Goal: Check status: Check status

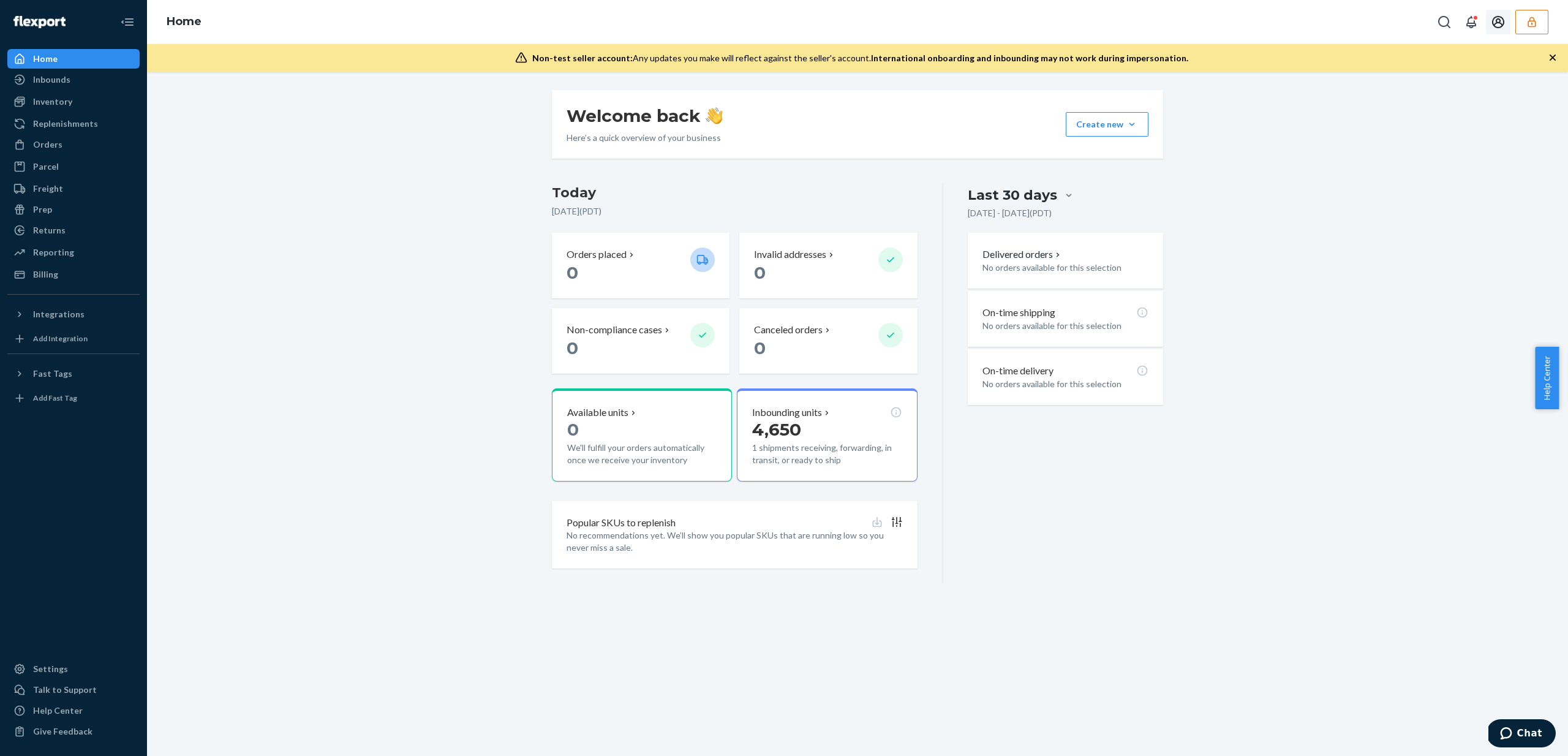
click at [1528, 30] on button "button" at bounding box center [1531, 22] width 33 height 24
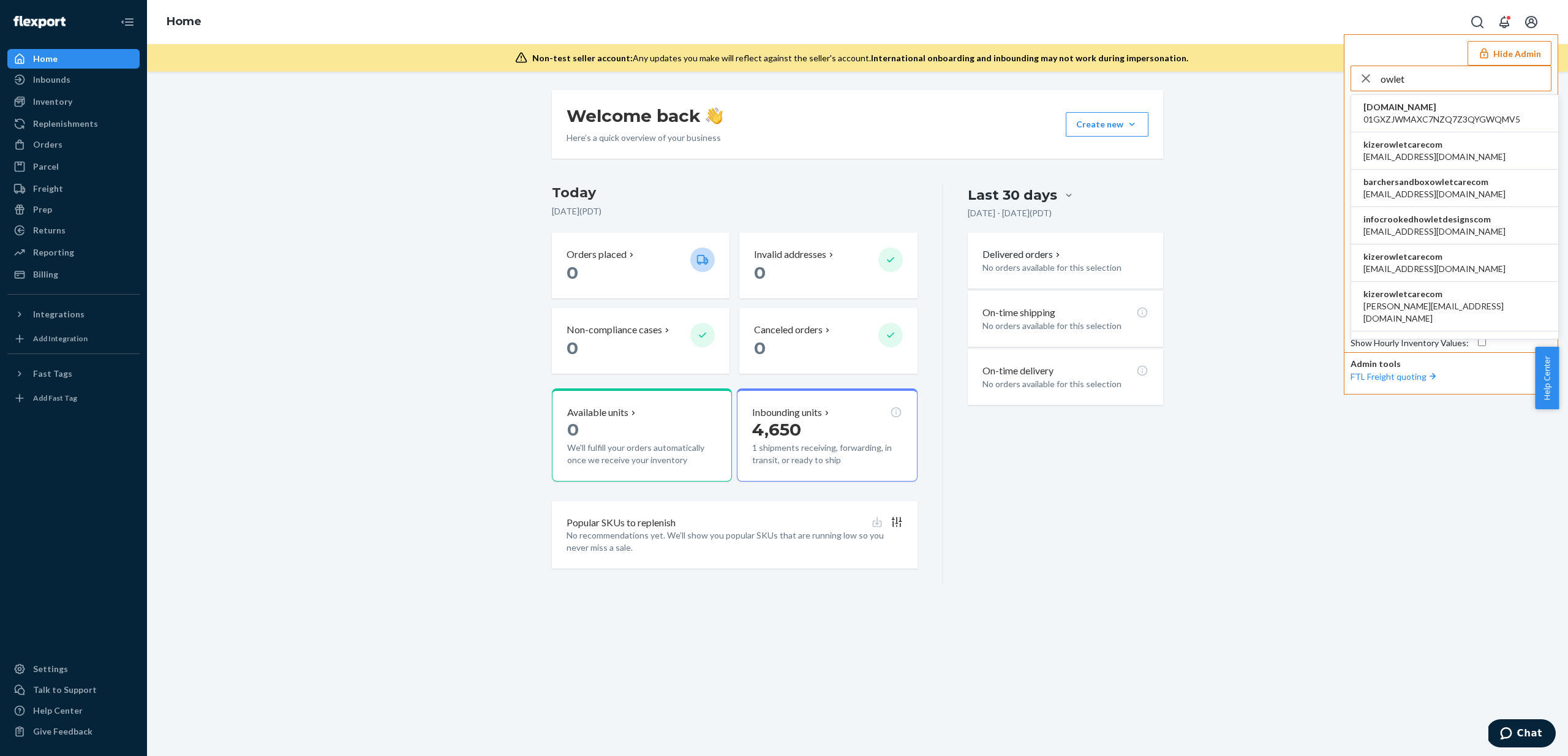
type input "owlet"
click at [1394, 152] on span "barcher@owletcare.com" at bounding box center [1435, 157] width 142 height 12
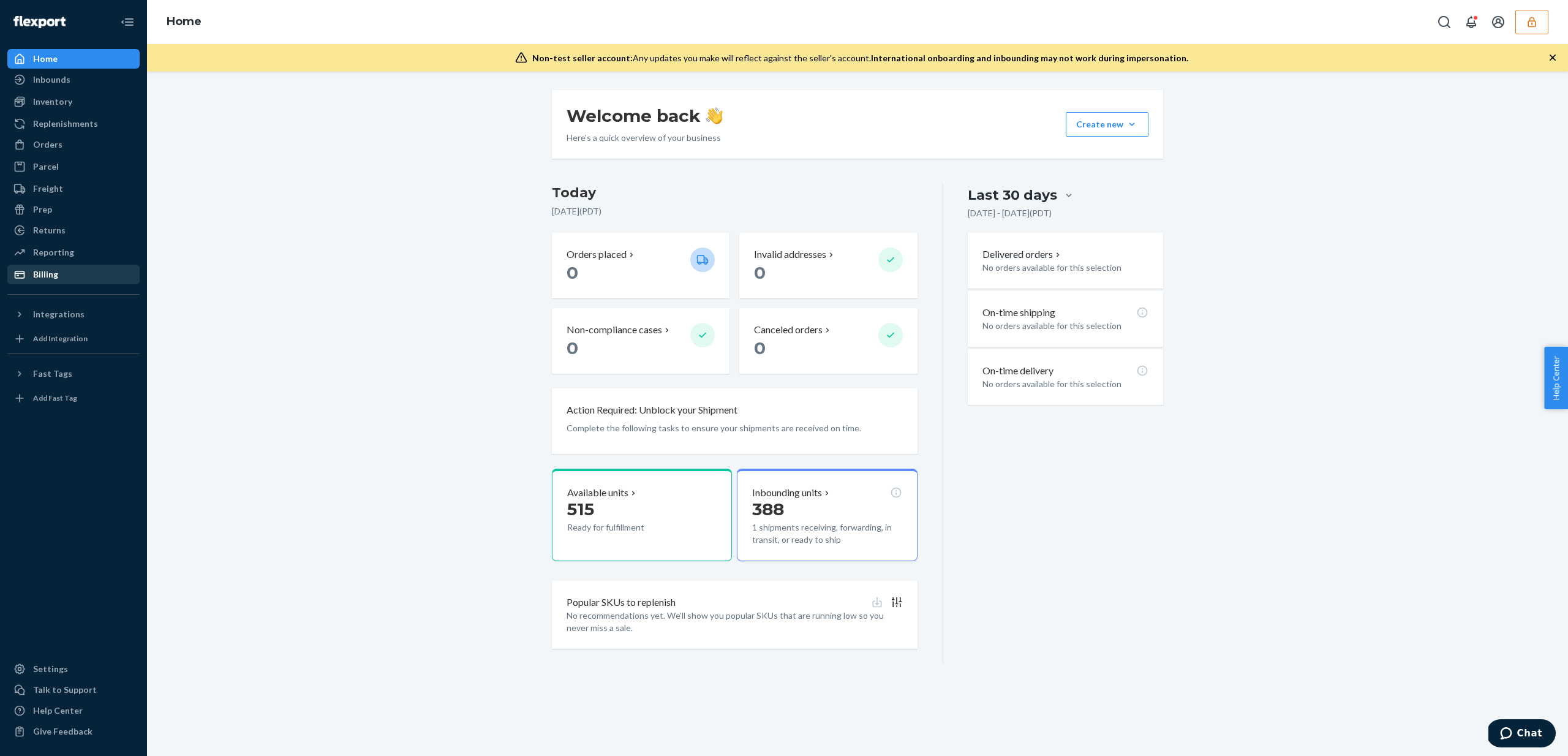
click at [66, 281] on div "Billing" at bounding box center [74, 274] width 130 height 17
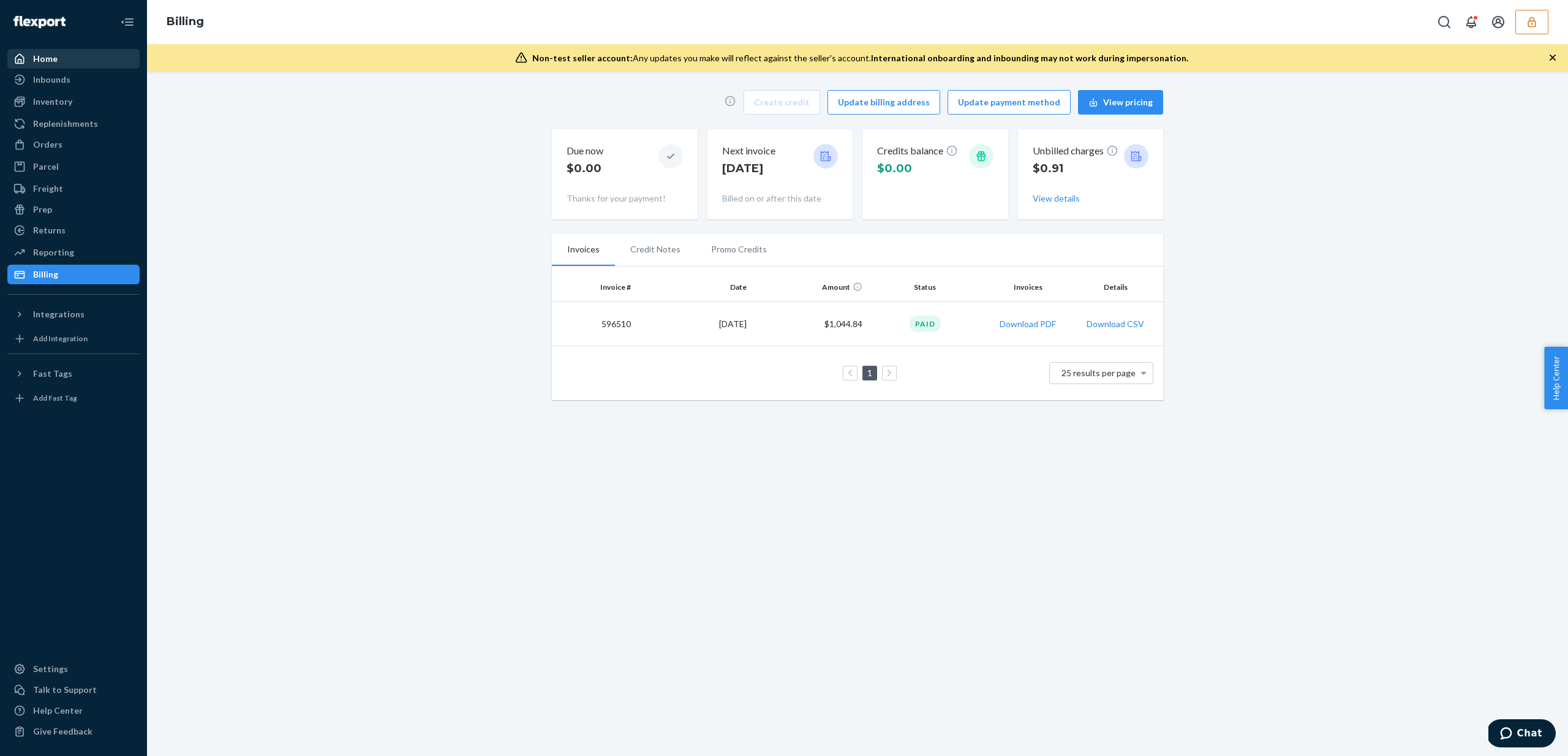
click at [111, 68] on link "Home" at bounding box center [73, 58] width 132 height 20
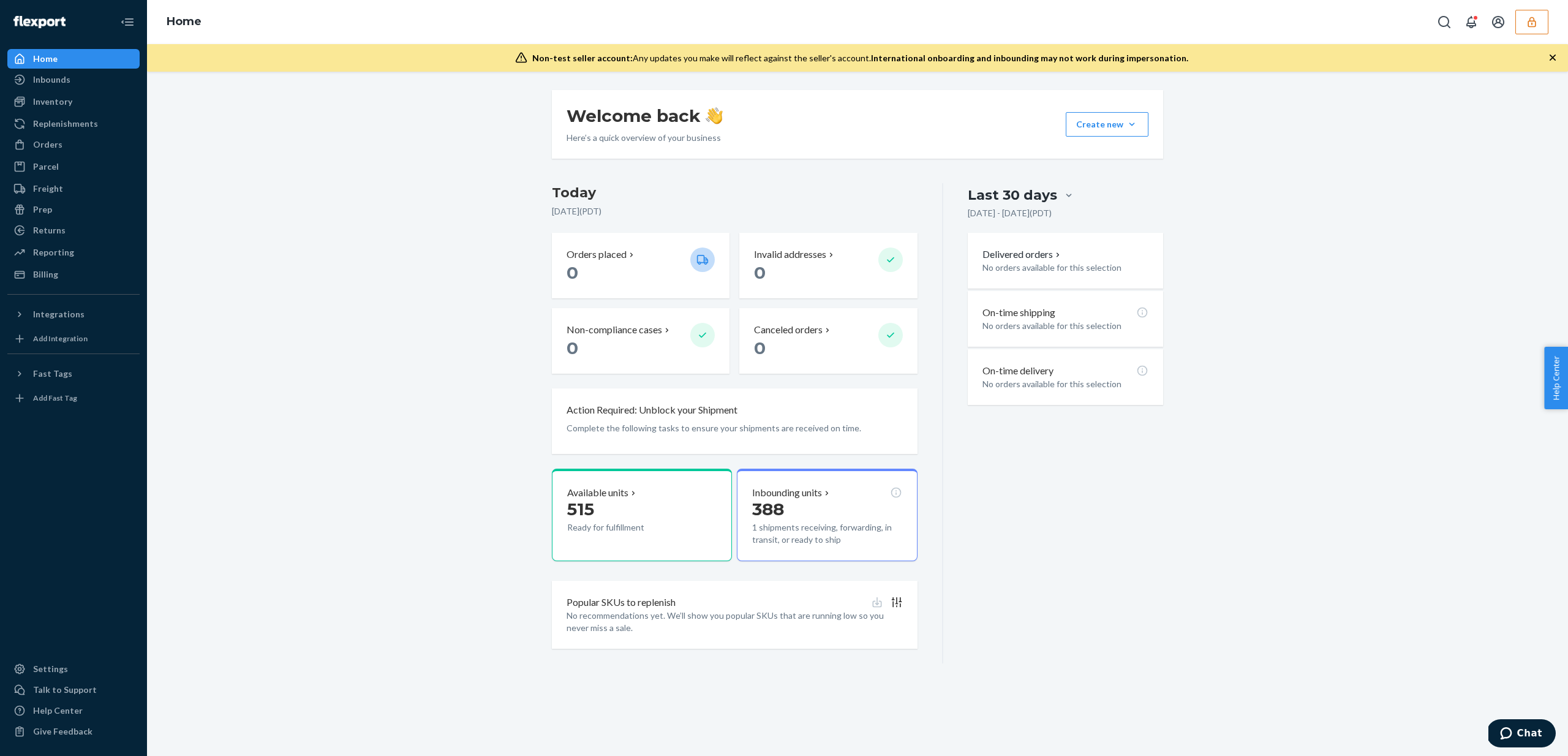
click at [1536, 21] on icon "button" at bounding box center [1532, 22] width 12 height 12
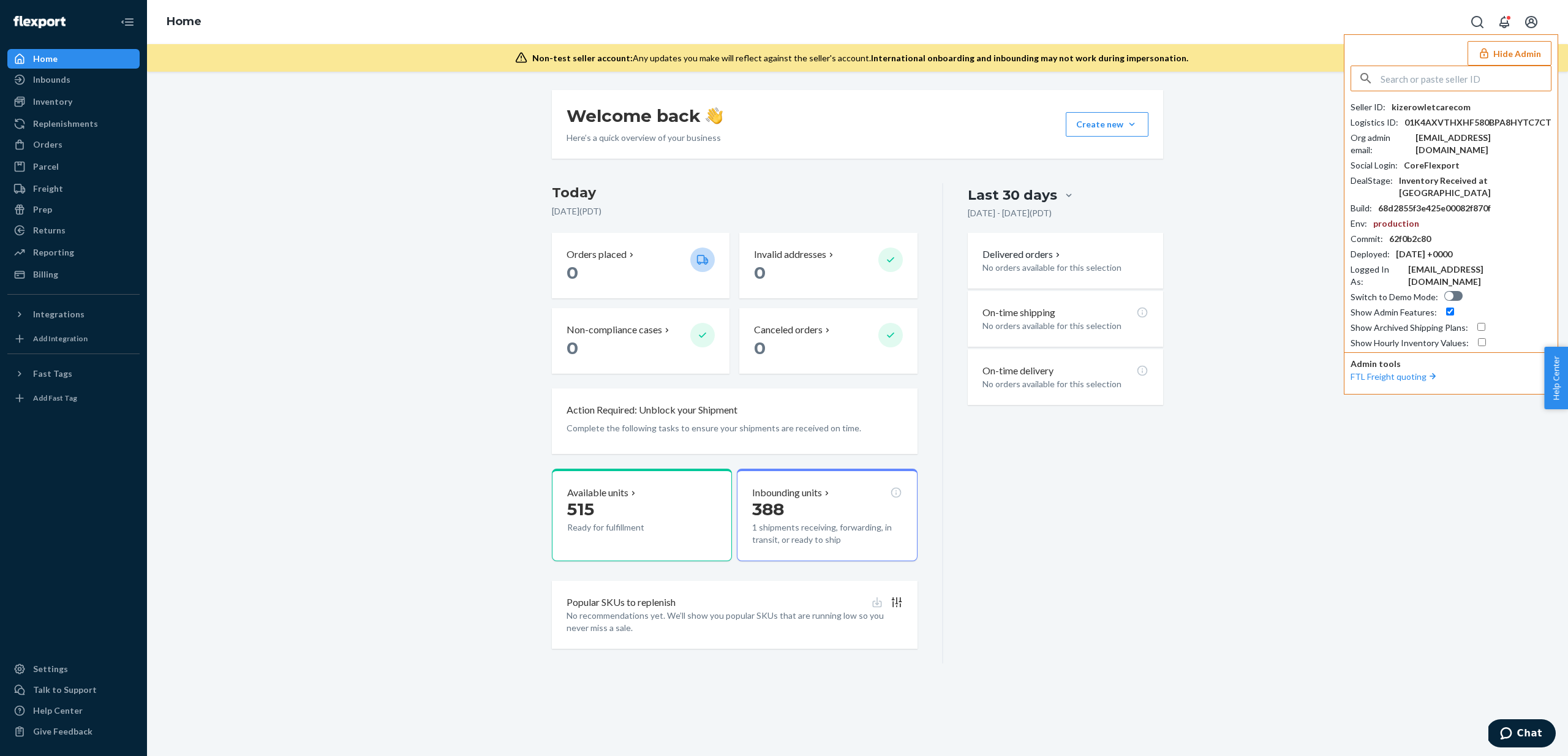
click at [1522, 50] on button "Hide Admin" at bounding box center [1510, 54] width 84 height 24
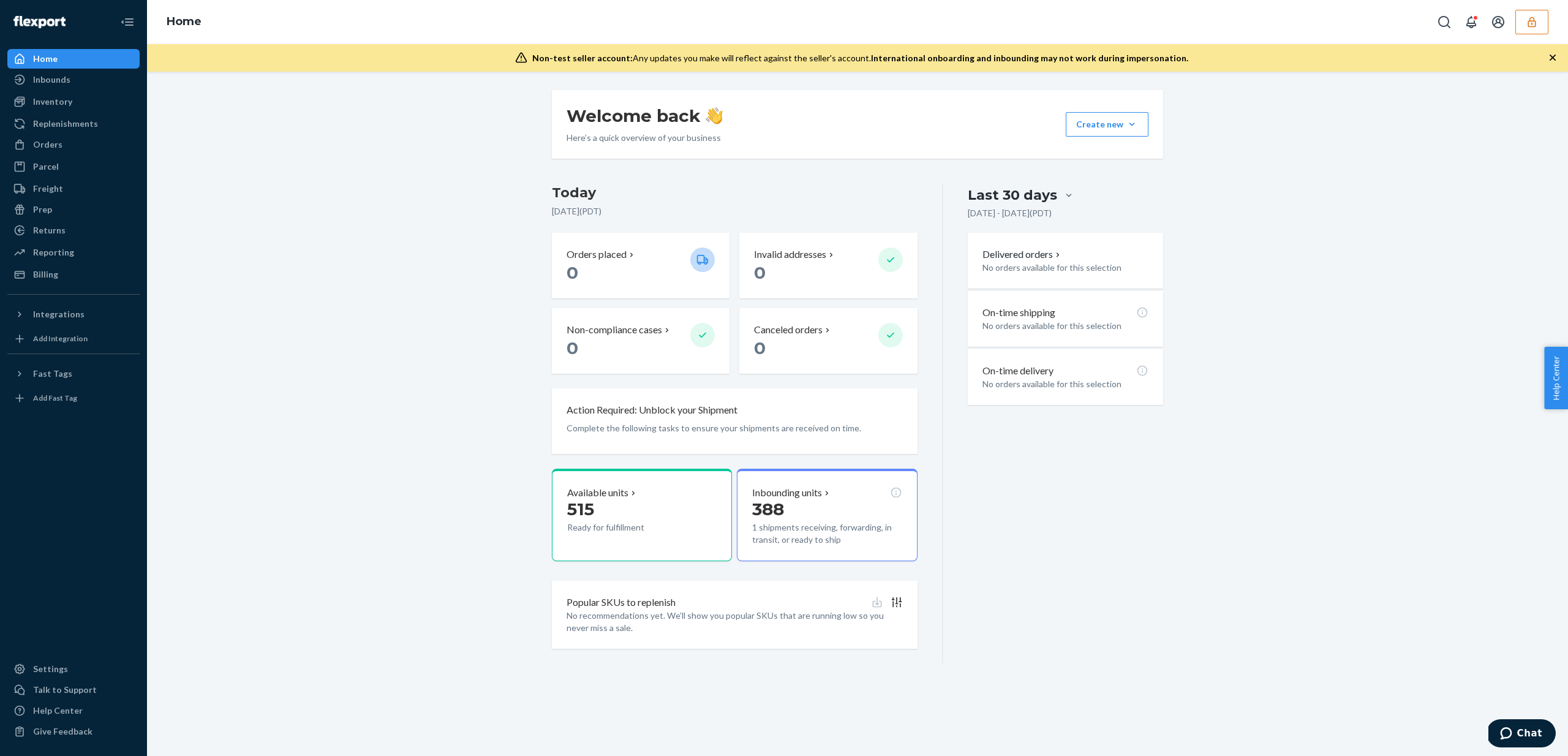
click at [1537, 25] on icon "button" at bounding box center [1532, 22] width 12 height 12
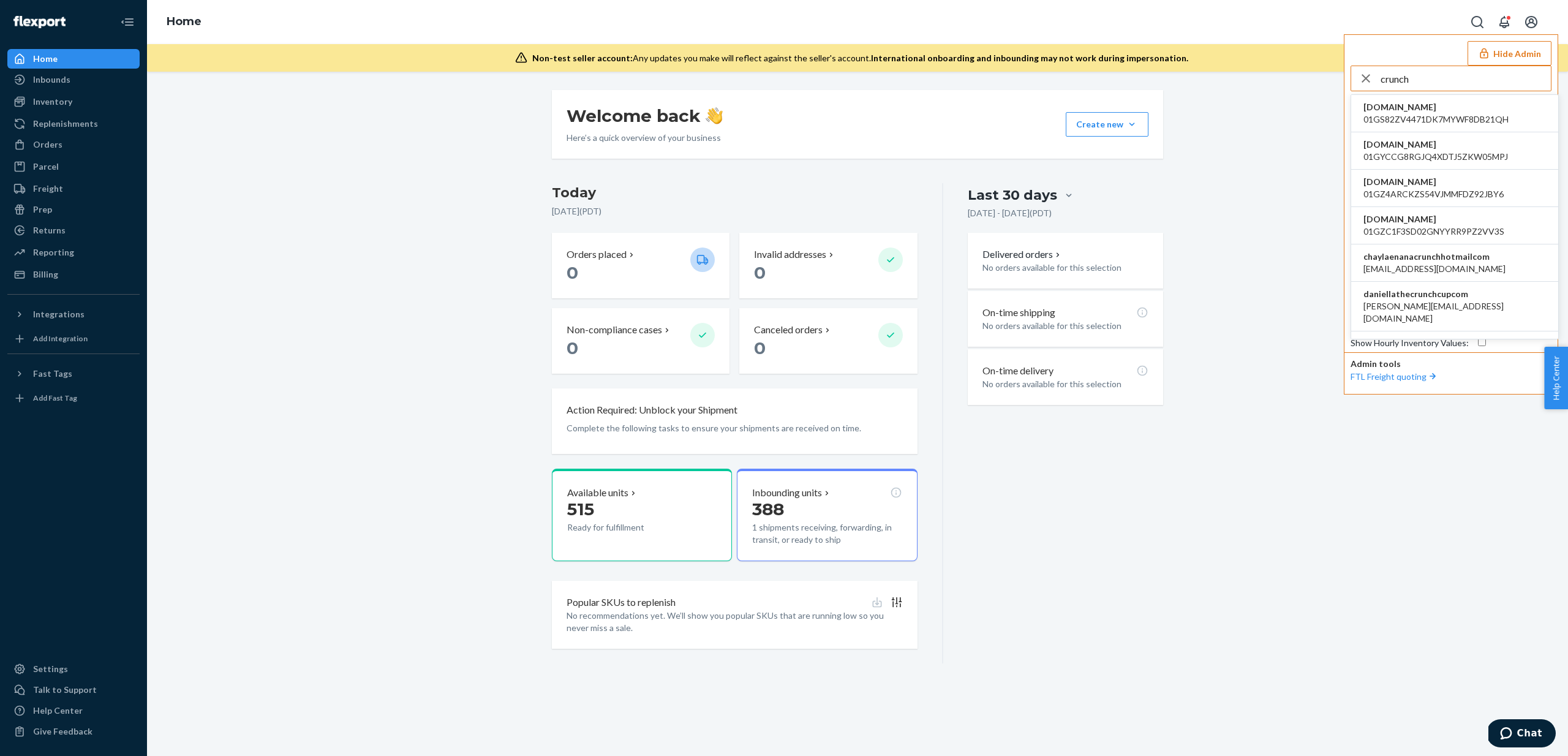
type input "crunch"
click at [1443, 297] on span "daniellathecrunchcupcom" at bounding box center [1455, 294] width 183 height 12
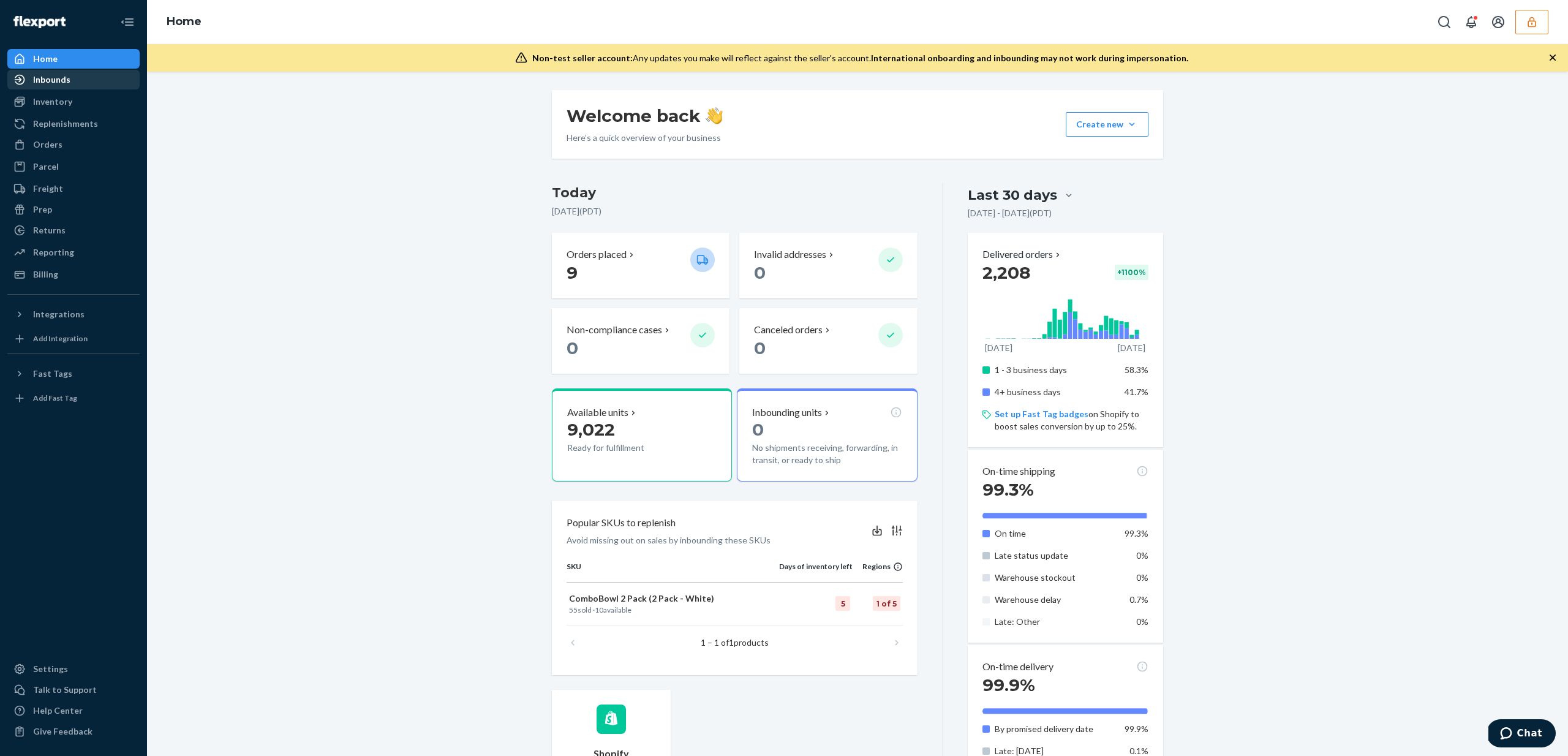
click at [54, 81] on div "Inbounds" at bounding box center [51, 80] width 37 height 12
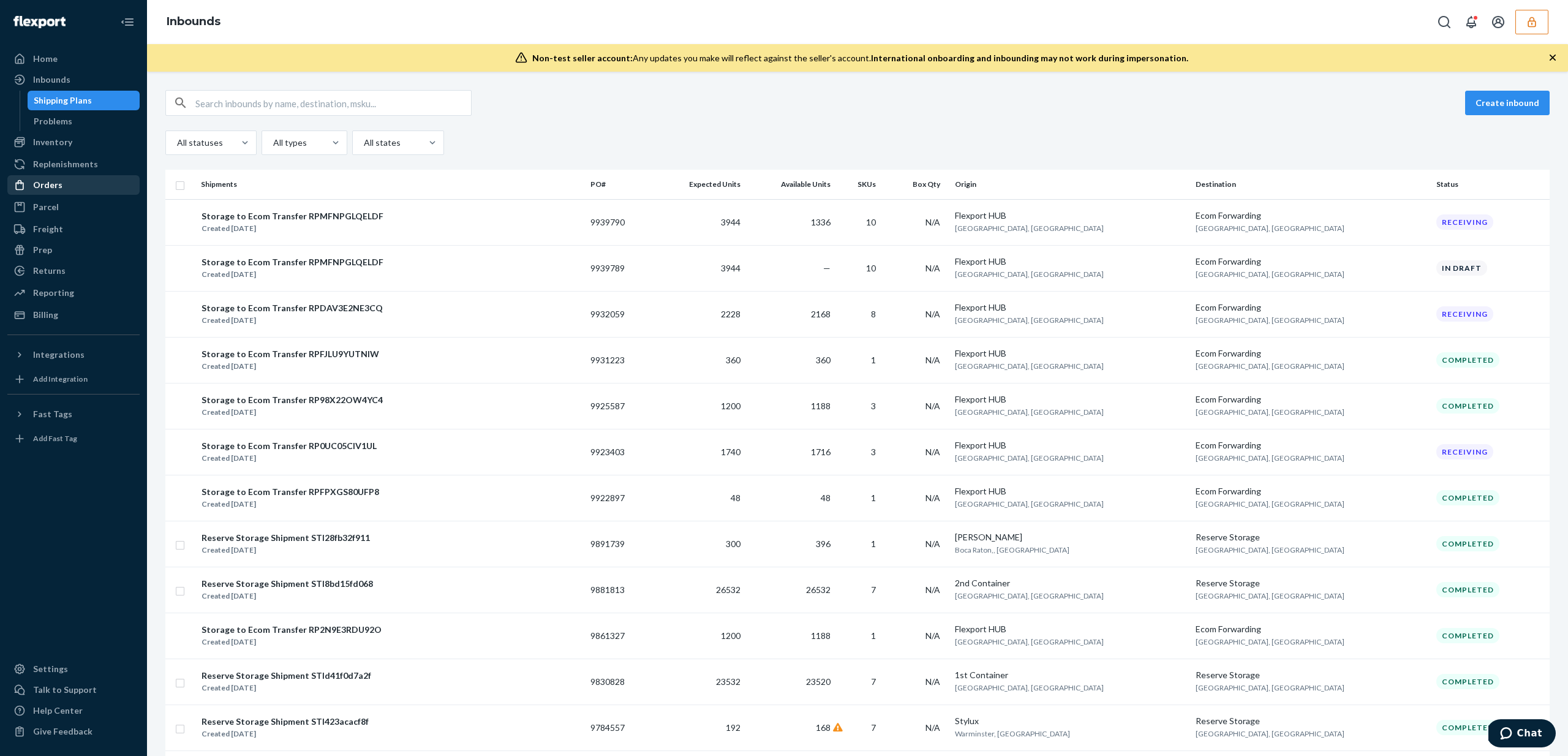
click at [76, 192] on div "Orders" at bounding box center [74, 185] width 130 height 17
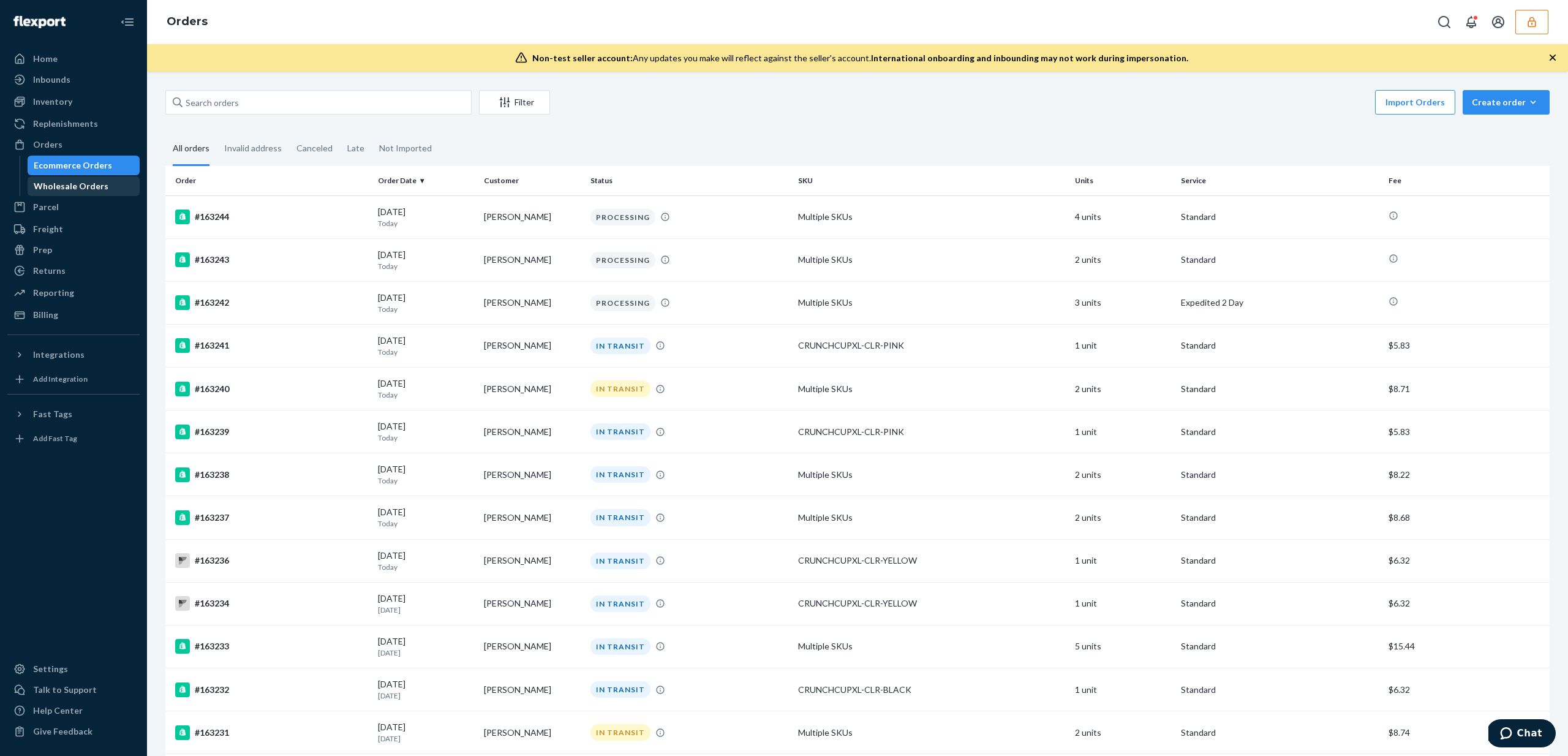
click at [53, 190] on div "Wholesale Orders" at bounding box center [71, 186] width 74 height 12
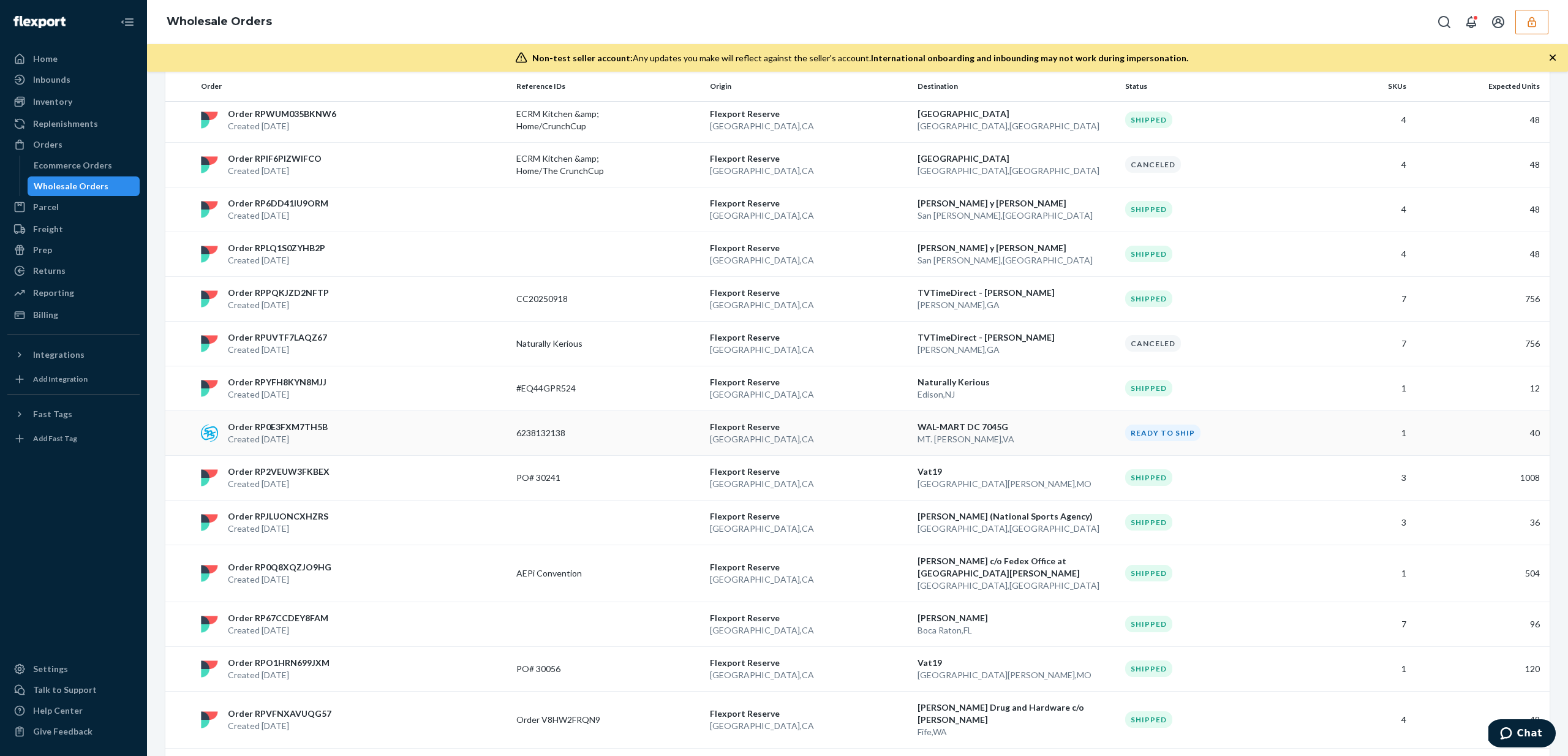
scroll to position [496, 0]
click at [122, 165] on div "Ecommerce Orders" at bounding box center [84, 165] width 110 height 17
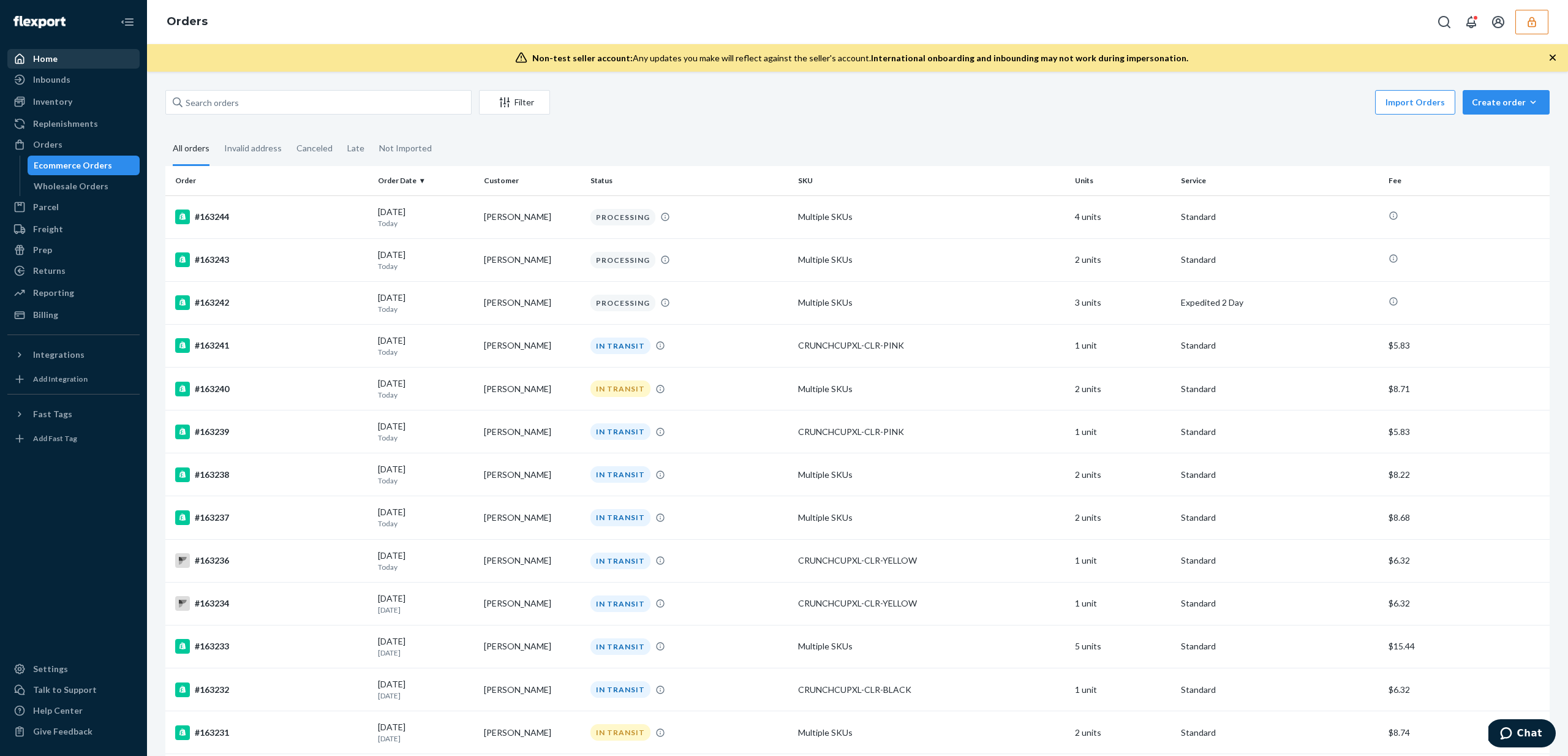
click at [61, 66] on div "Home" at bounding box center [74, 58] width 130 height 17
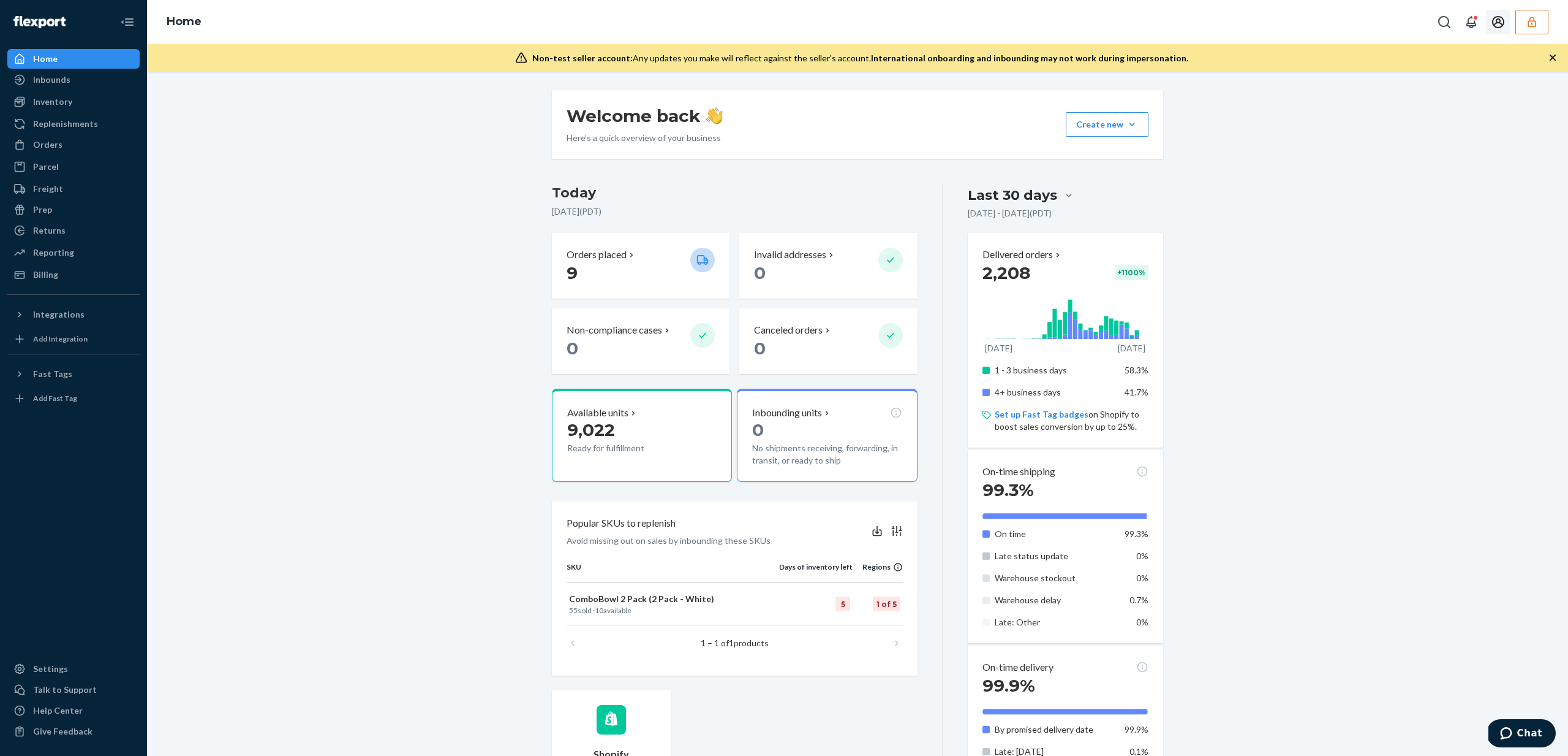
click at [1527, 16] on icon "button" at bounding box center [1532, 22] width 12 height 12
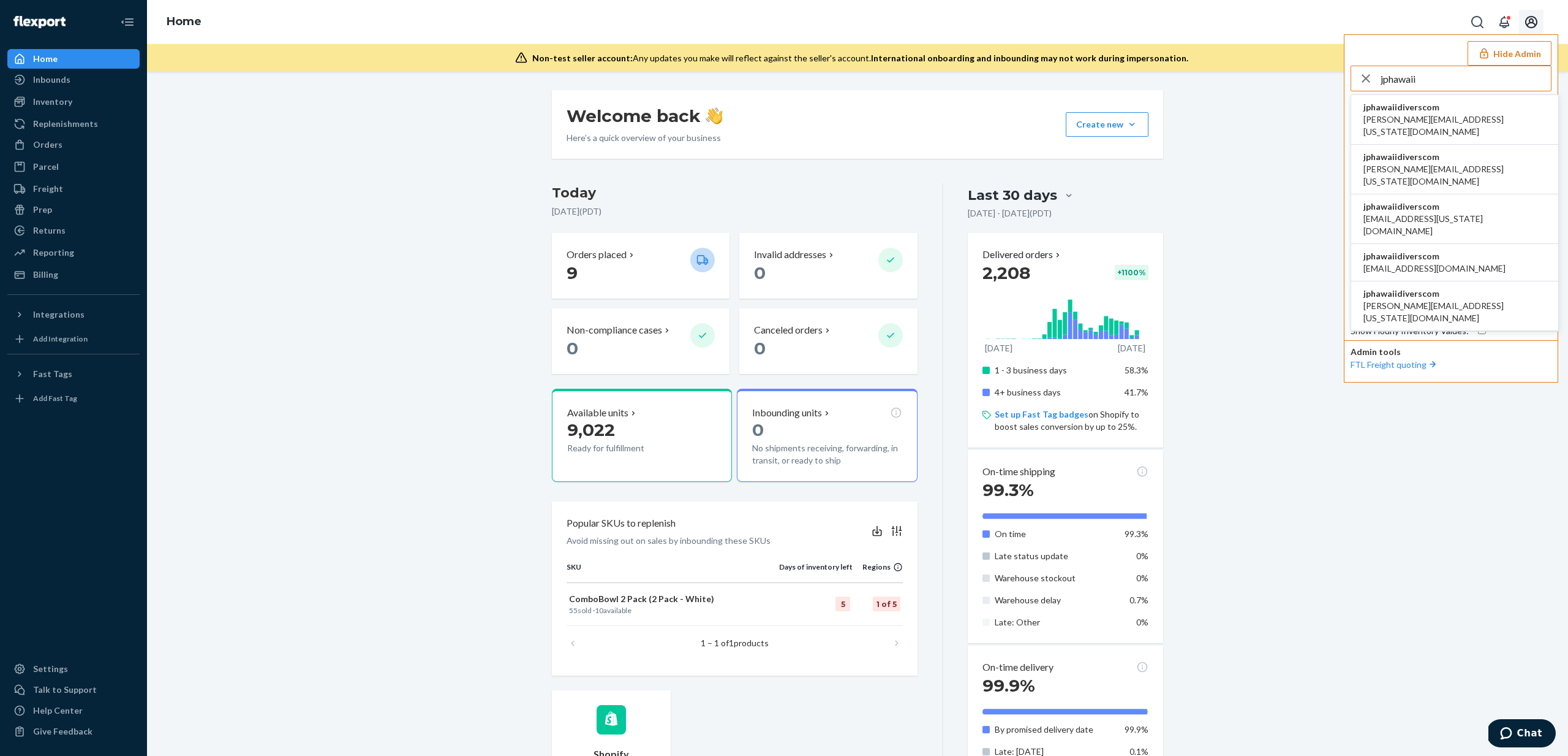
type input "jphawaii"
click at [1459, 108] on li "jphawaiidiverscom [PERSON_NAME][EMAIL_ADDRESS][US_STATE][DOMAIN_NAME]" at bounding box center [1455, 119] width 207 height 49
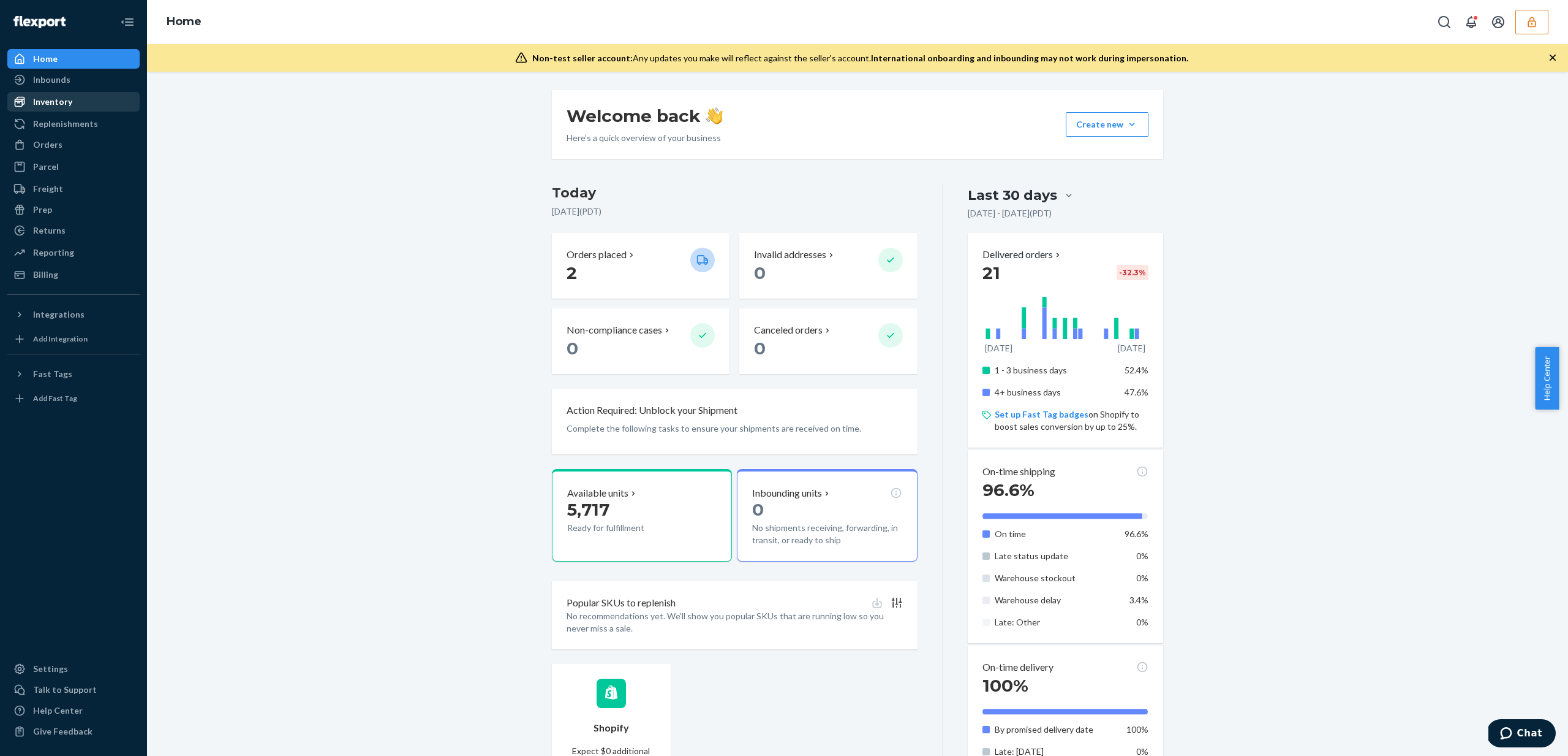
click at [89, 99] on div "Inventory" at bounding box center [74, 102] width 130 height 17
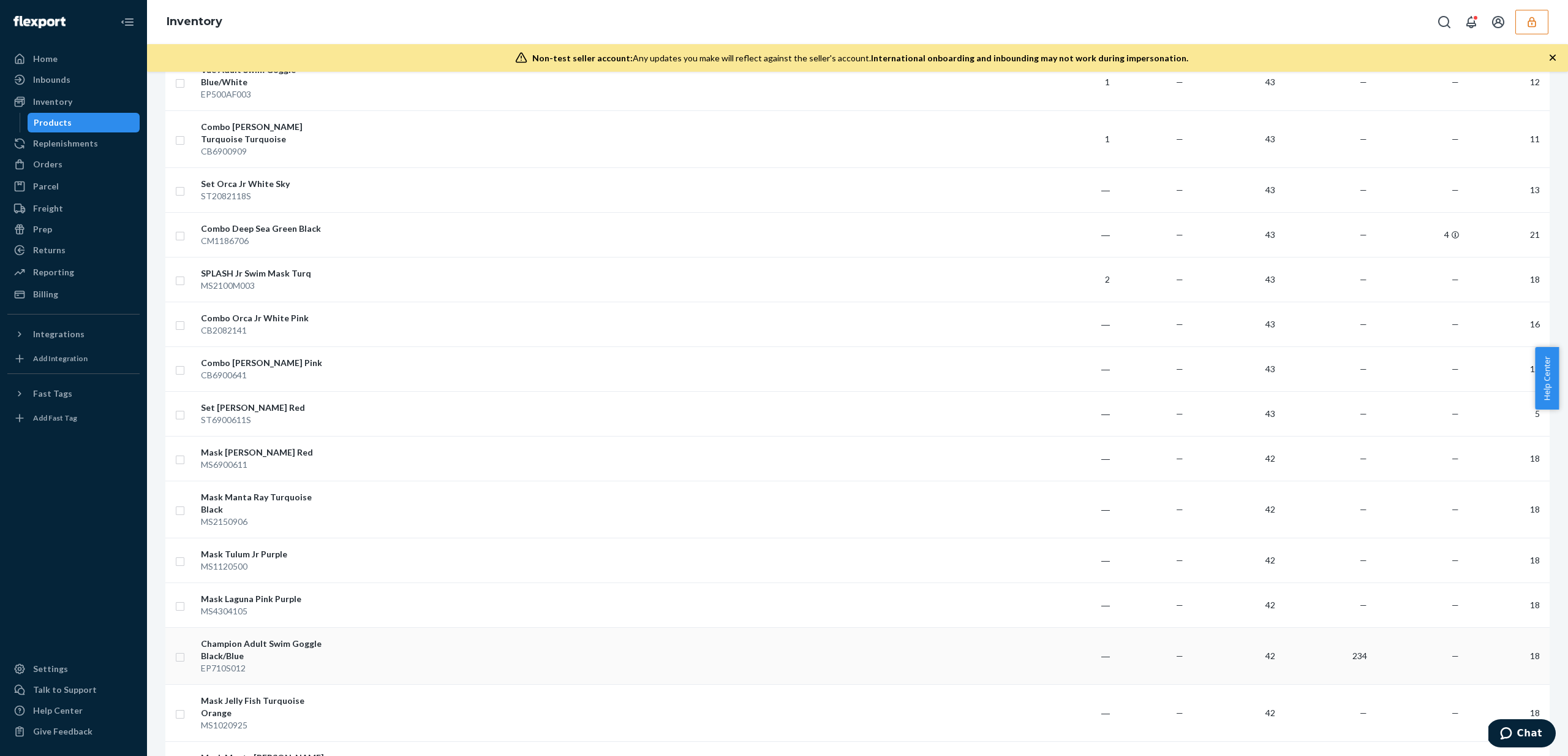
scroll to position [1992, 0]
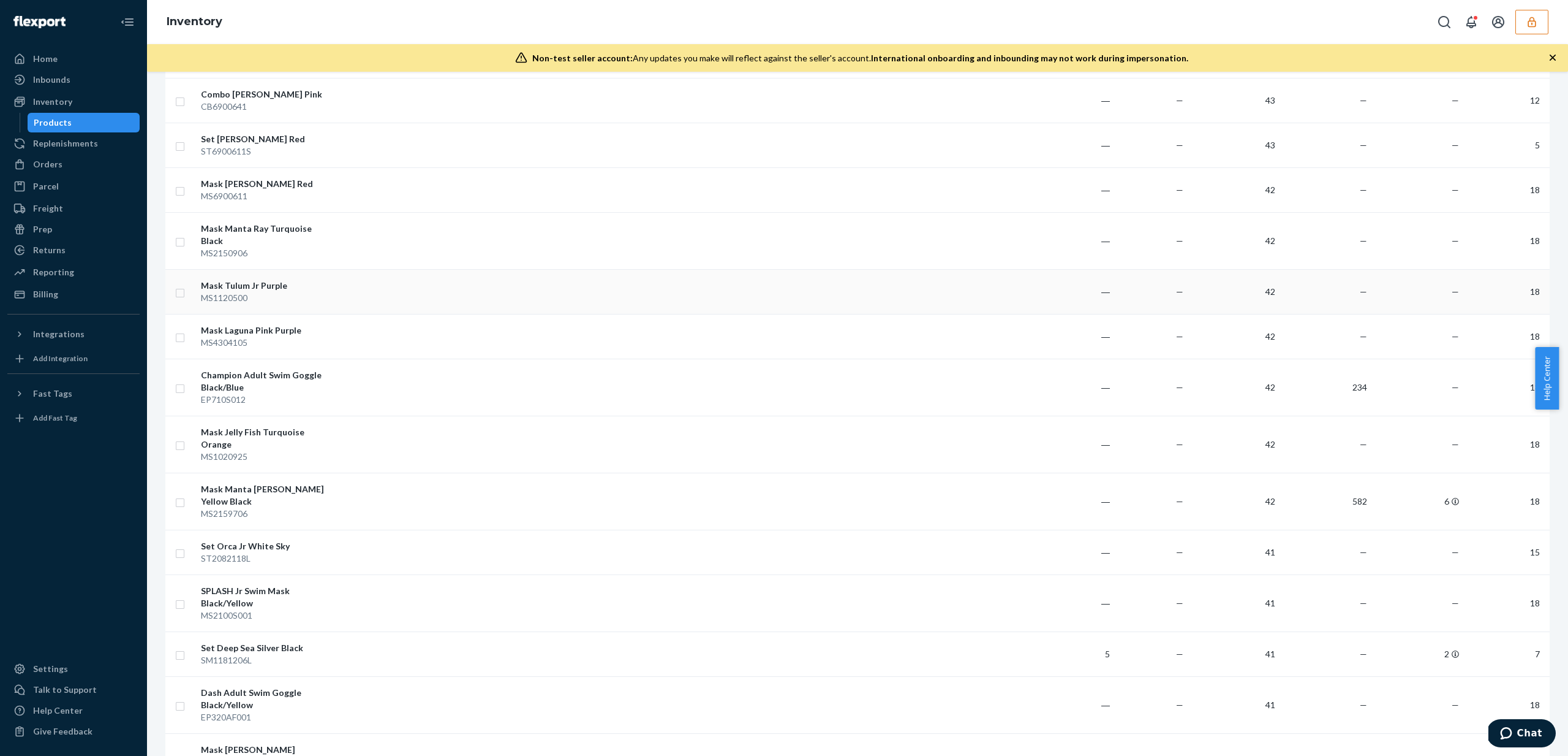
click at [373, 269] on td at bounding box center [687, 291] width 707 height 45
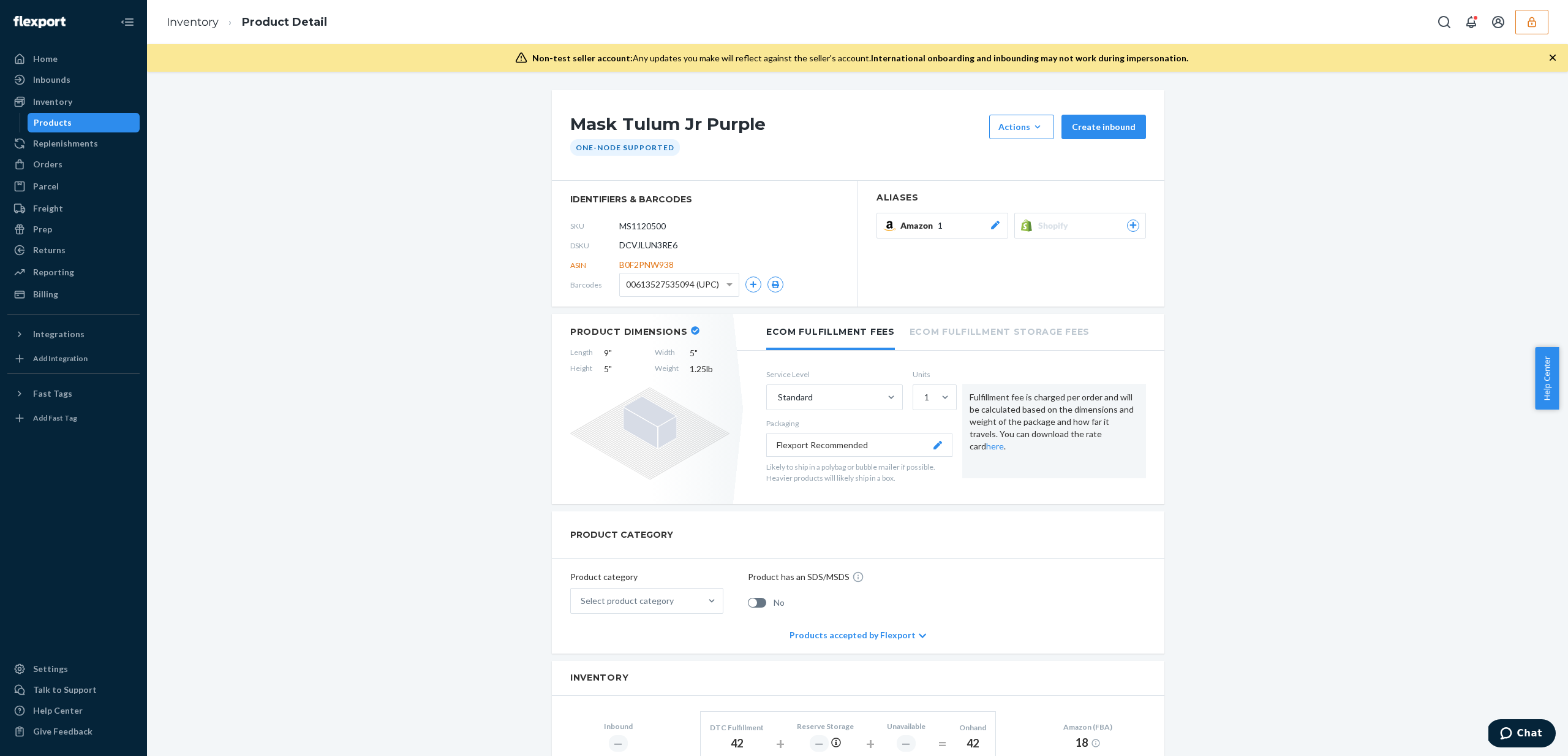
drag, startPoint x: 684, startPoint y: 227, endPoint x: 569, endPoint y: 226, distance: 115.0
click at [570, 226] on div "SKU MS1120500" at bounding box center [704, 225] width 269 height 20
drag, startPoint x: 677, startPoint y: 244, endPoint x: 619, endPoint y: 243, distance: 58.0
click at [619, 243] on div "DSKU DCVJLUN3RE6" at bounding box center [704, 245] width 269 height 20
click at [72, 63] on div "Home" at bounding box center [74, 58] width 130 height 17
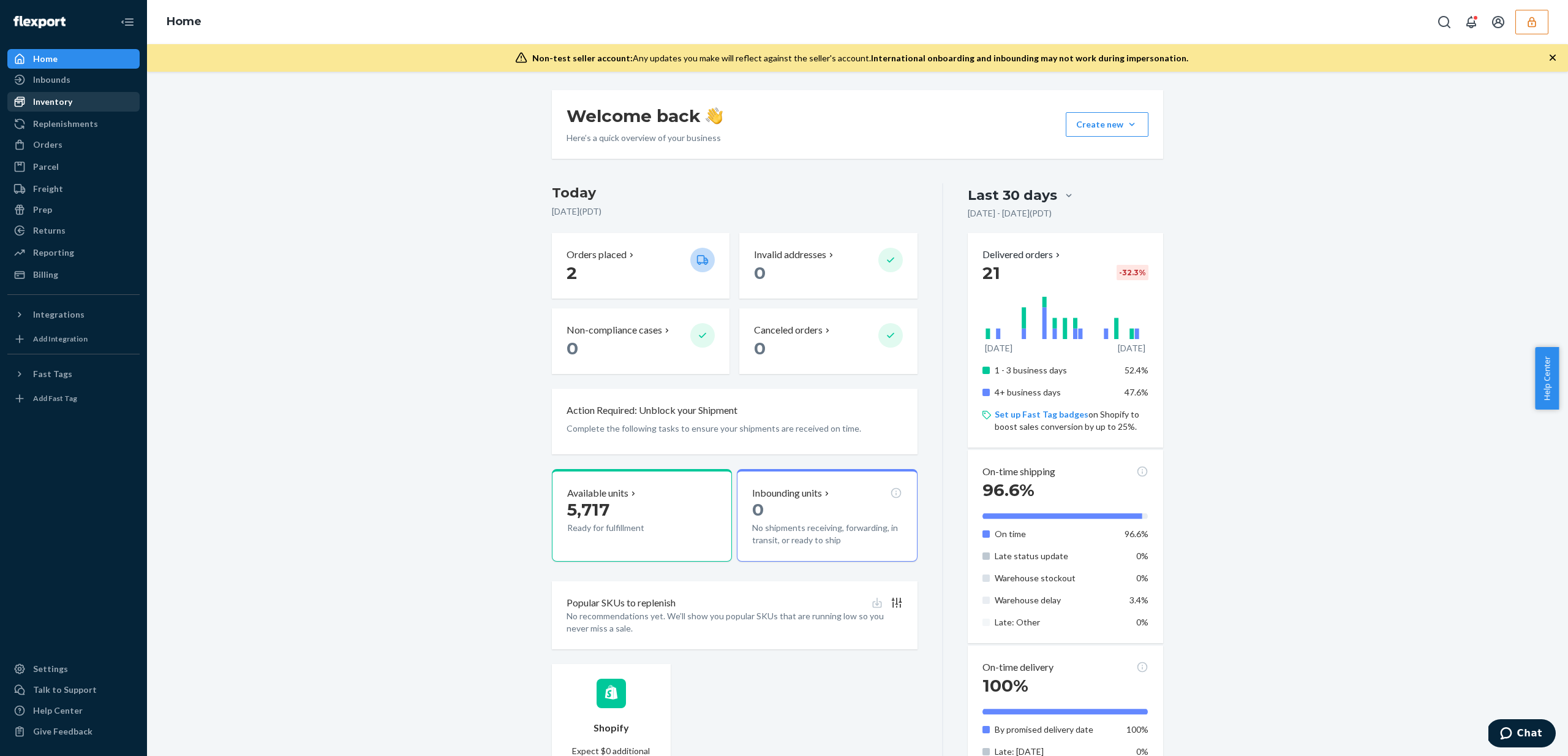
click at [62, 106] on div "Inventory" at bounding box center [53, 102] width 39 height 12
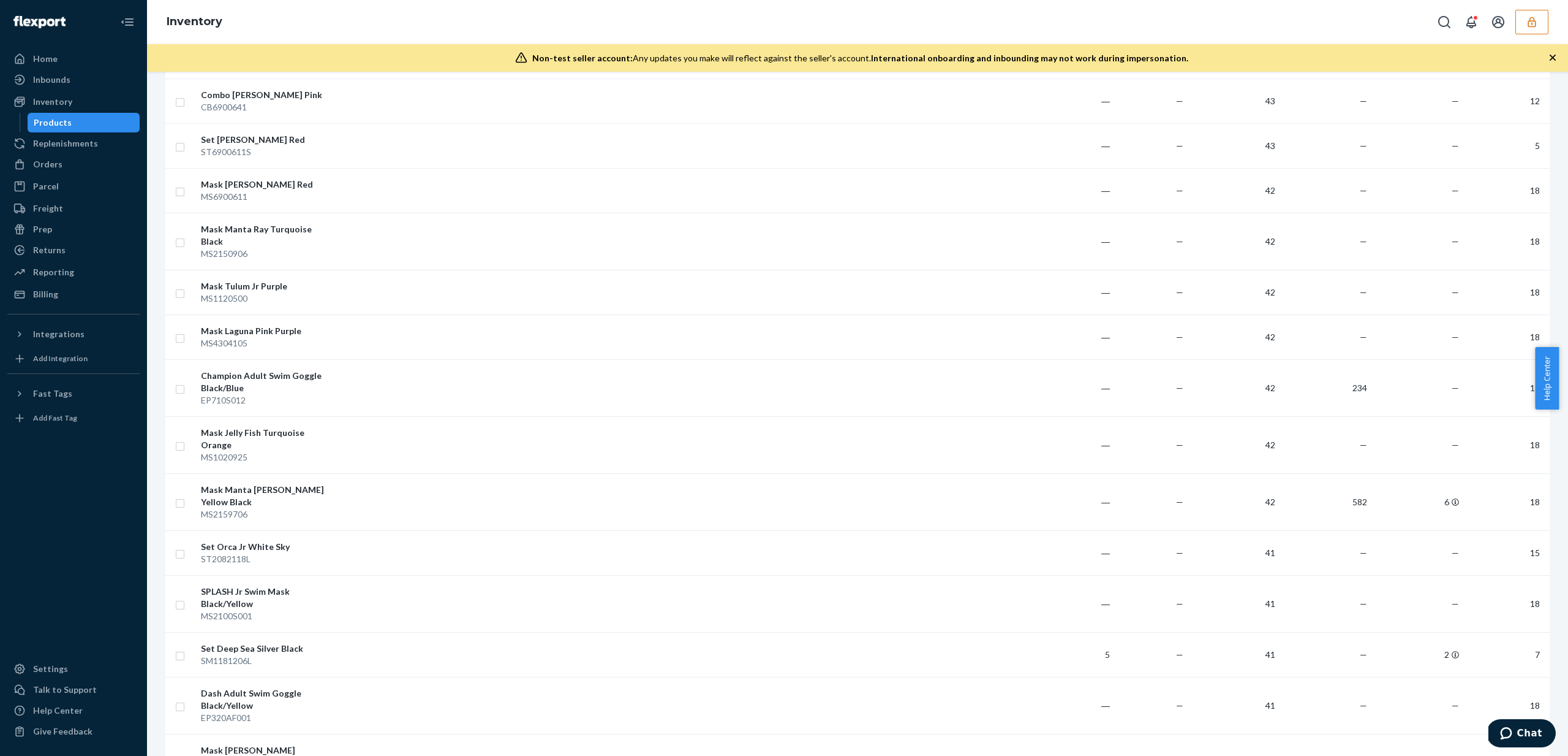
scroll to position [1992, 0]
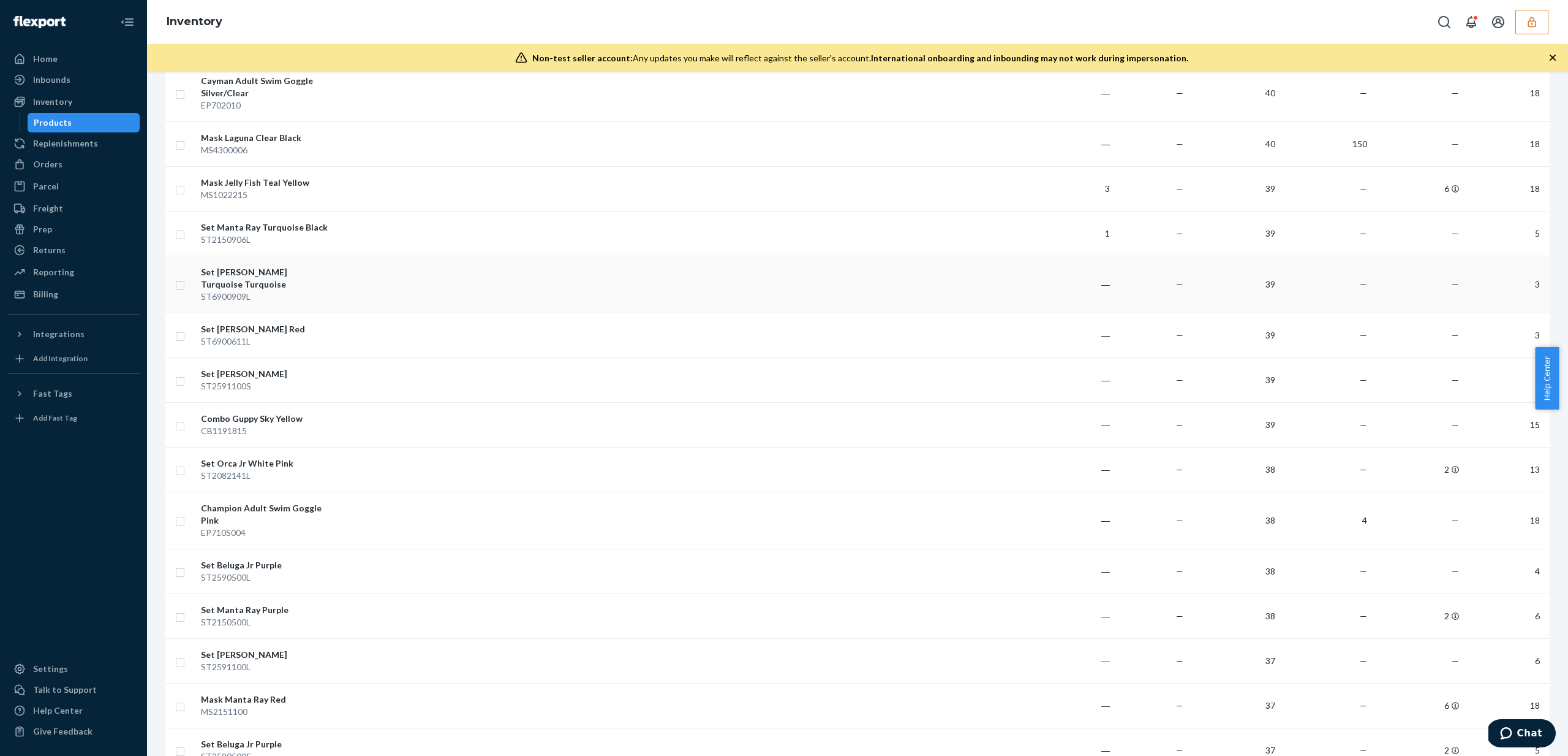
scroll to position [807, 0]
click at [447, 490] on td at bounding box center [687, 518] width 707 height 57
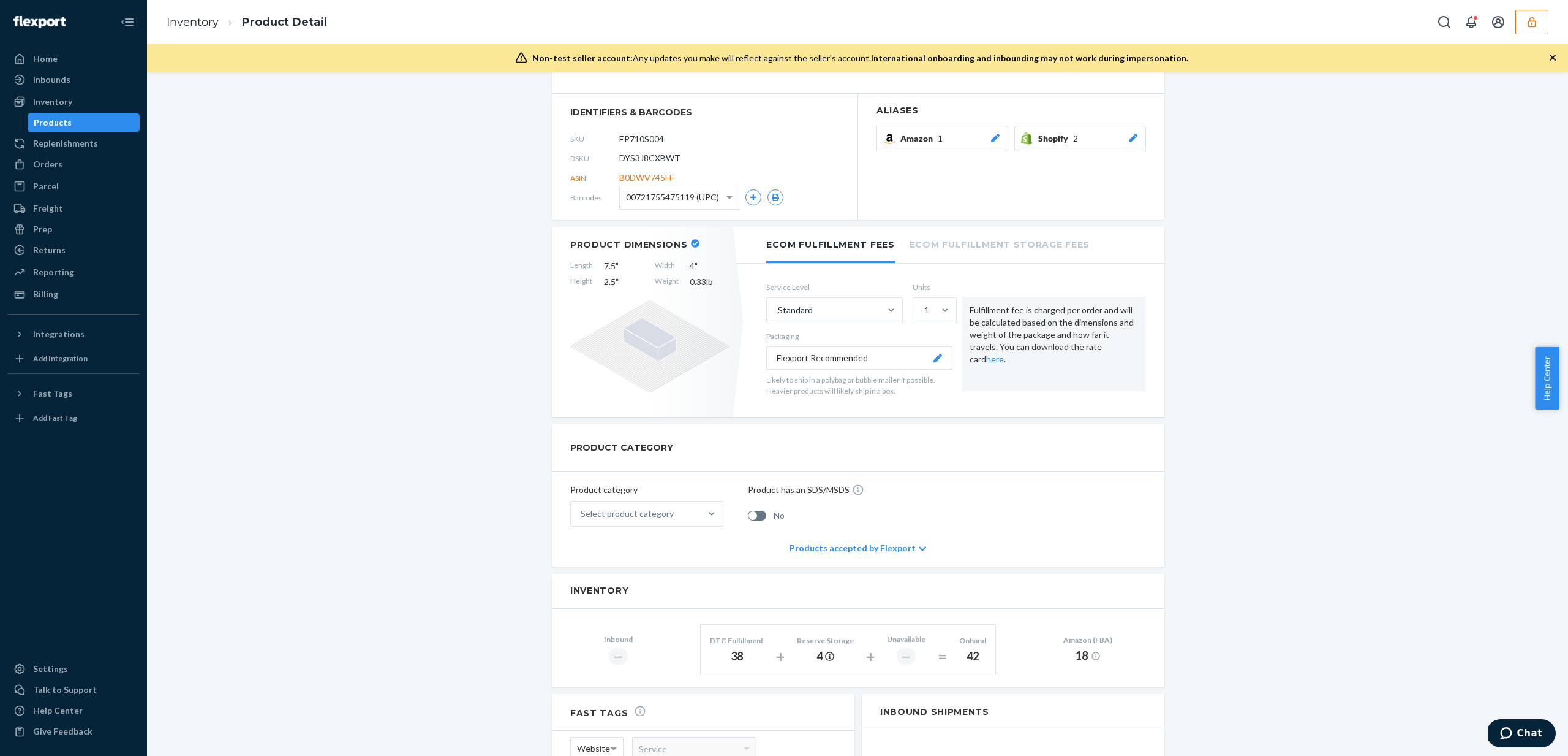
scroll to position [87, 0]
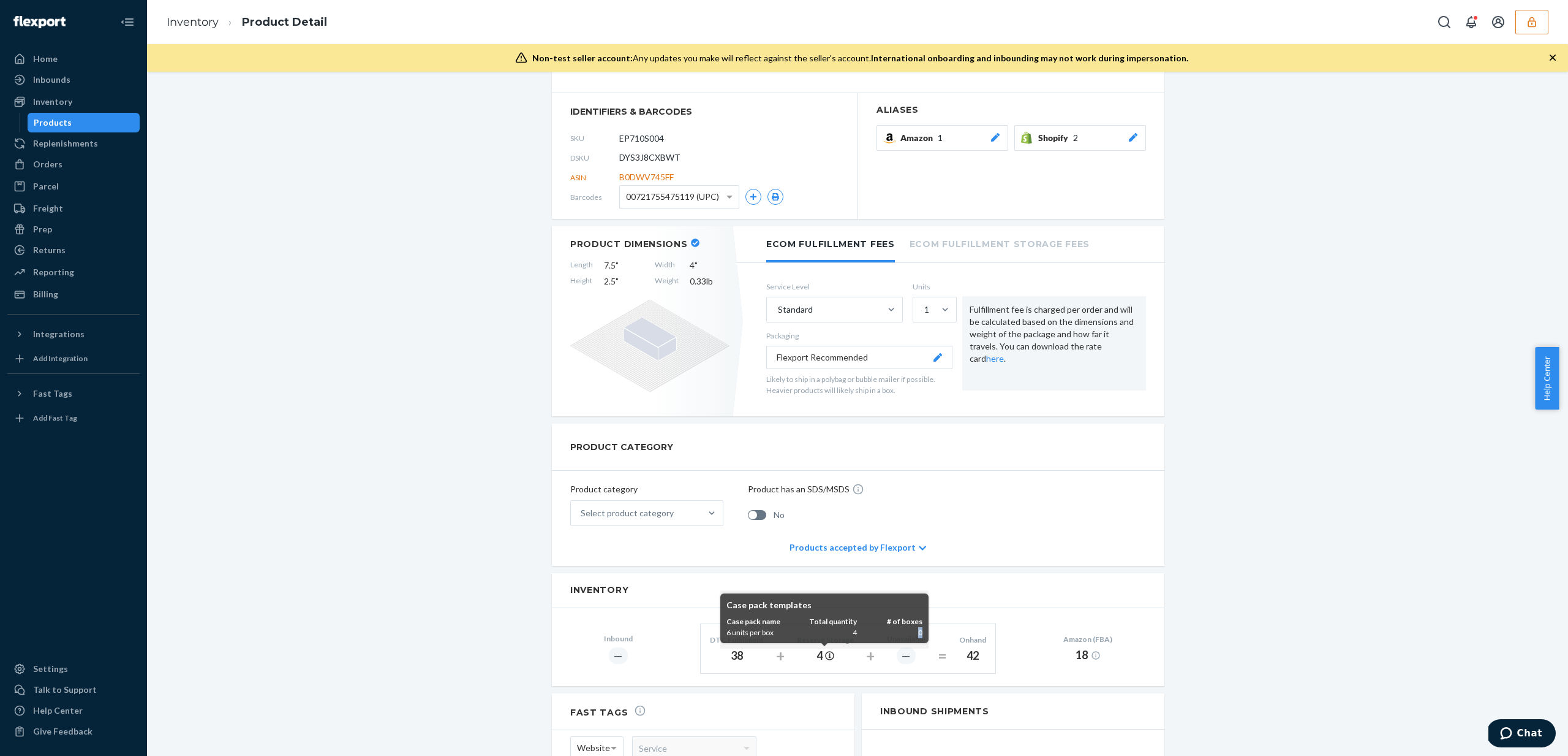
drag, startPoint x: 914, startPoint y: 633, endPoint x: 923, endPoint y: 633, distance: 9.0
click at [923, 633] on div "Case pack templates Case pack name Total quantity # of boxes 6 units per box 4 0" at bounding box center [825, 618] width 209 height 49
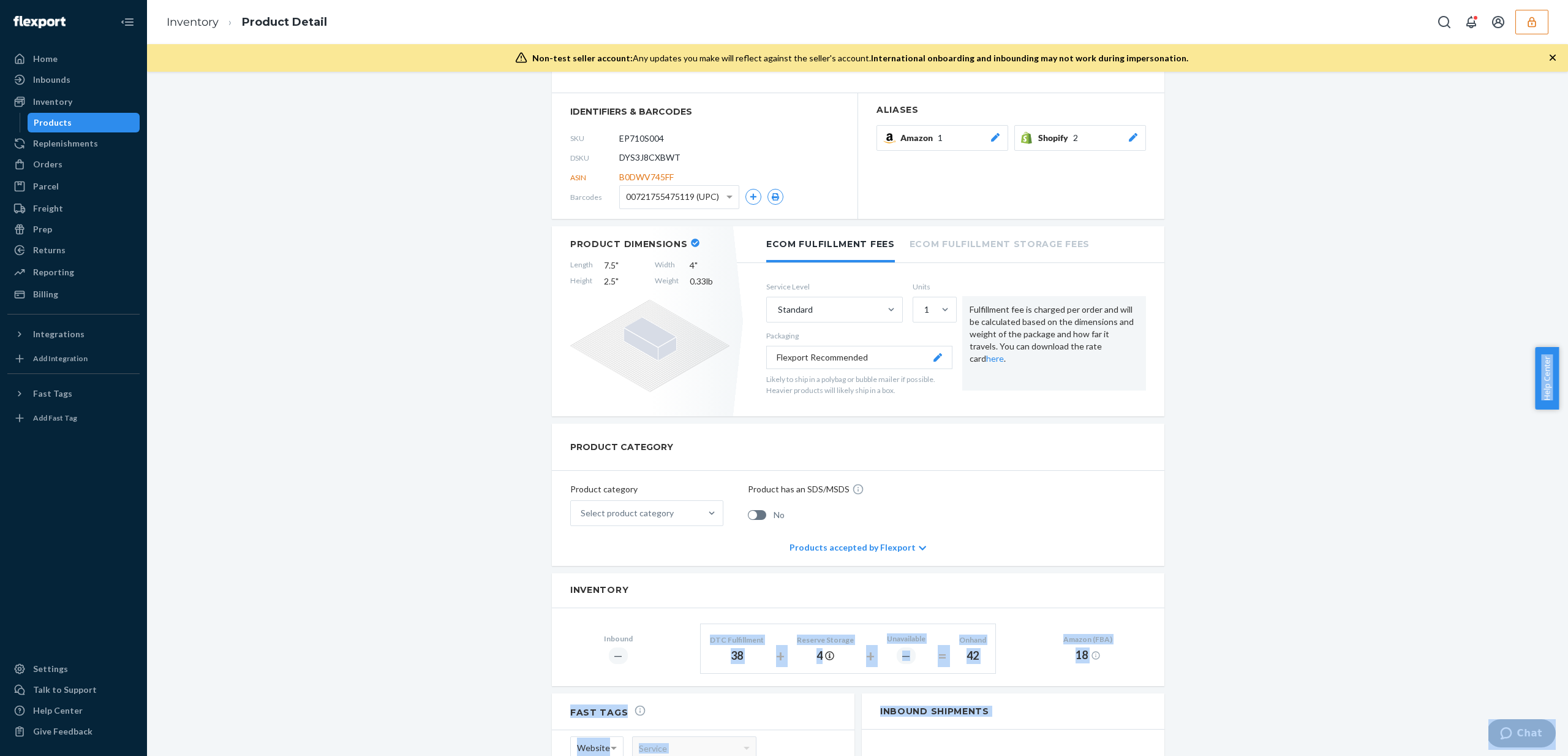
drag, startPoint x: 760, startPoint y: 635, endPoint x: 731, endPoint y: 640, distance: 29.4
click at [731, 639] on body "Home Inbounds Shipping Plans Problems Inventory Products Replenishments Orders …" at bounding box center [784, 425] width 1568 height 850
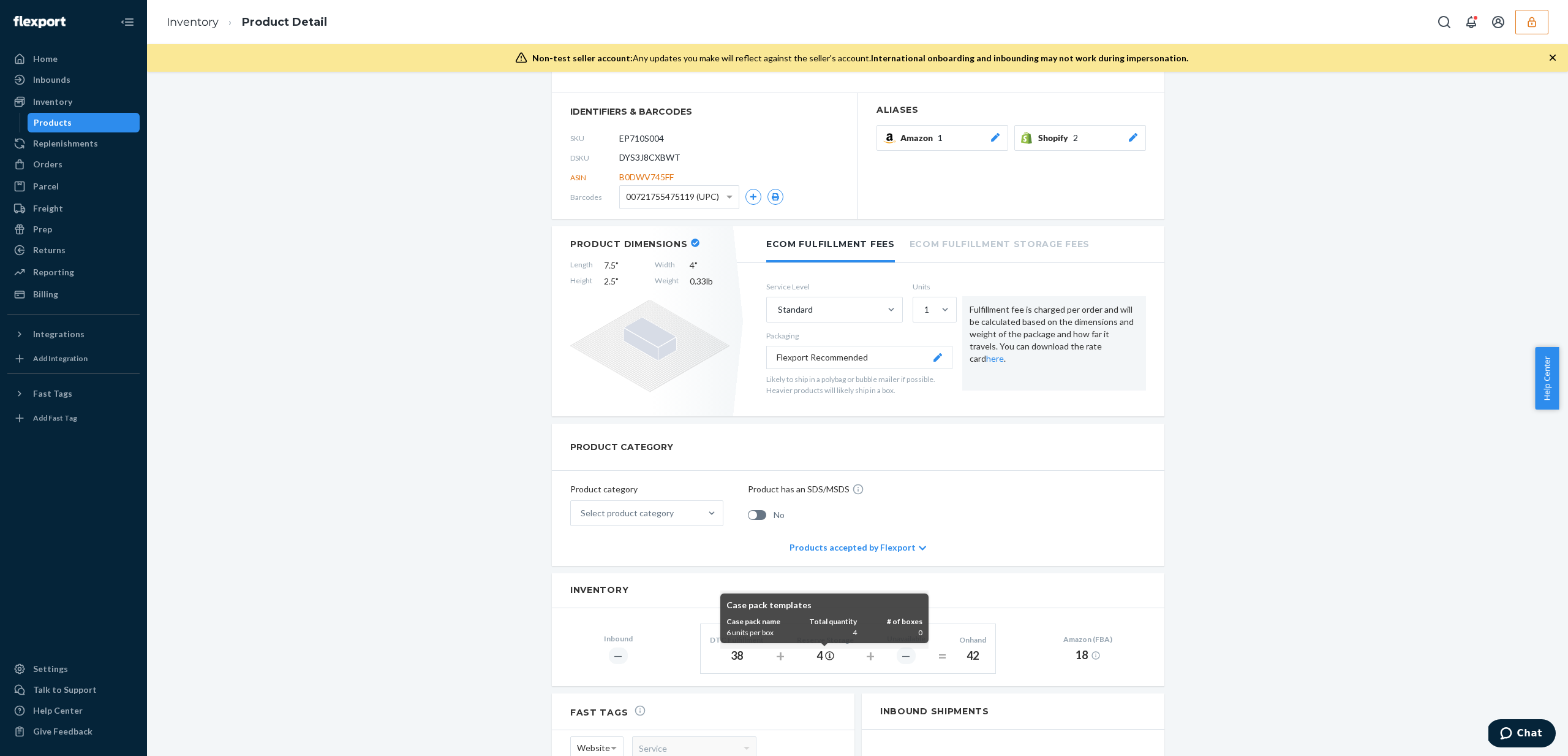
click at [775, 635] on div "6 units per box" at bounding box center [759, 633] width 66 height 11
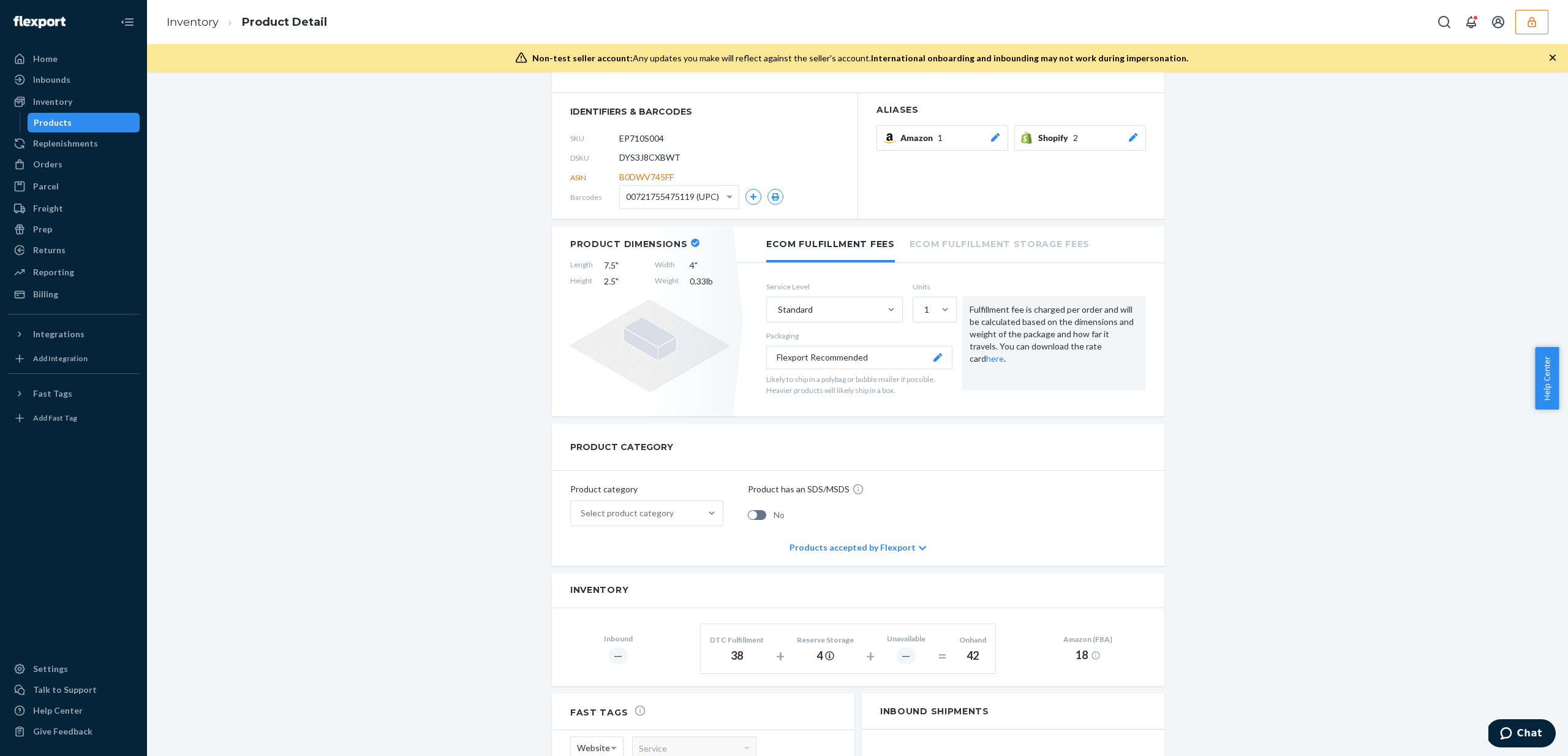
click at [658, 152] on span "DYS3J8CXBWT" at bounding box center [650, 157] width 61 height 12
click at [661, 158] on span "DYS3J8CXBWT" at bounding box center [650, 157] width 61 height 12
copy span "DYS3J8CXBWT"
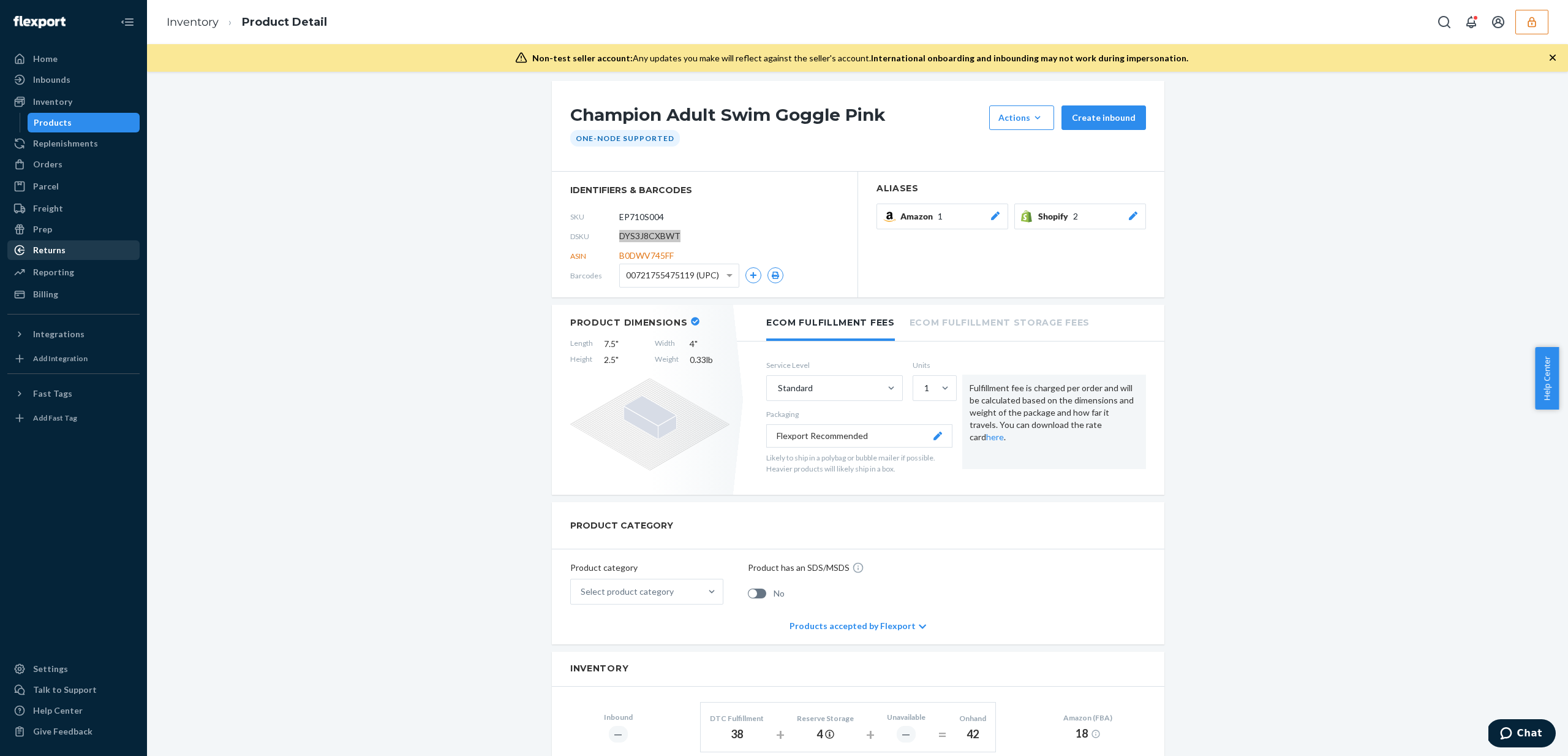
scroll to position [0, 0]
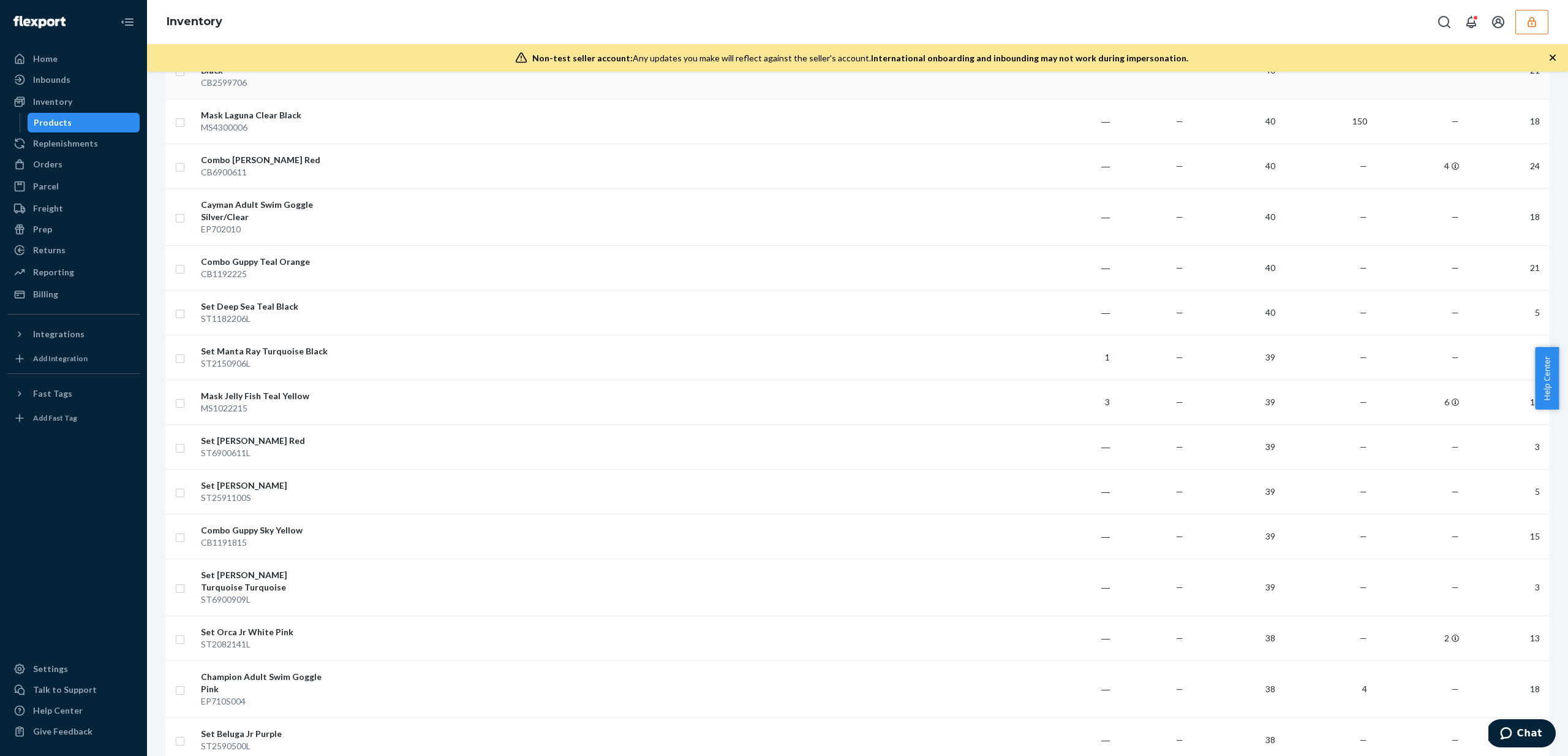
scroll to position [1165, 0]
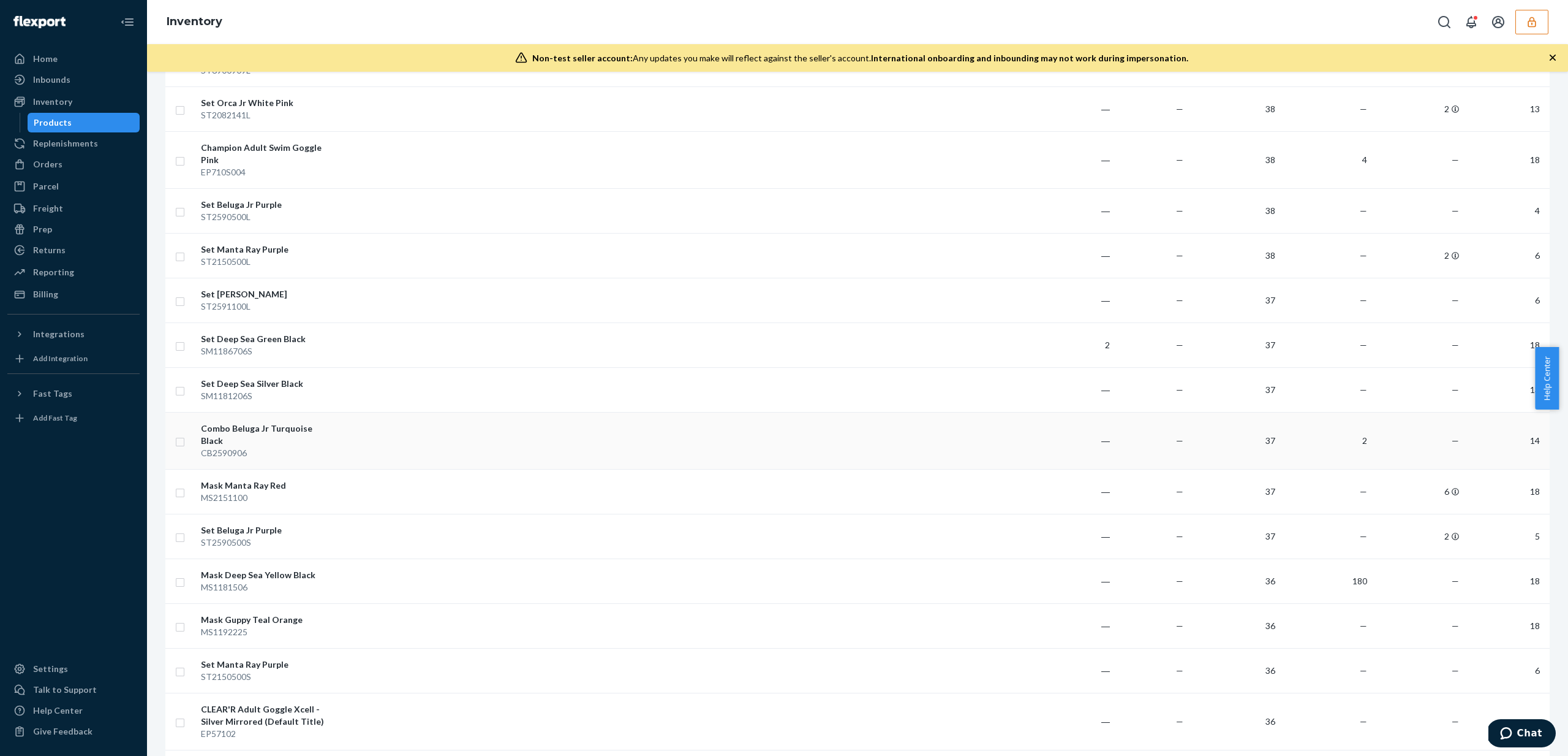
click at [271, 447] on div "CB2590906" at bounding box center [265, 453] width 128 height 12
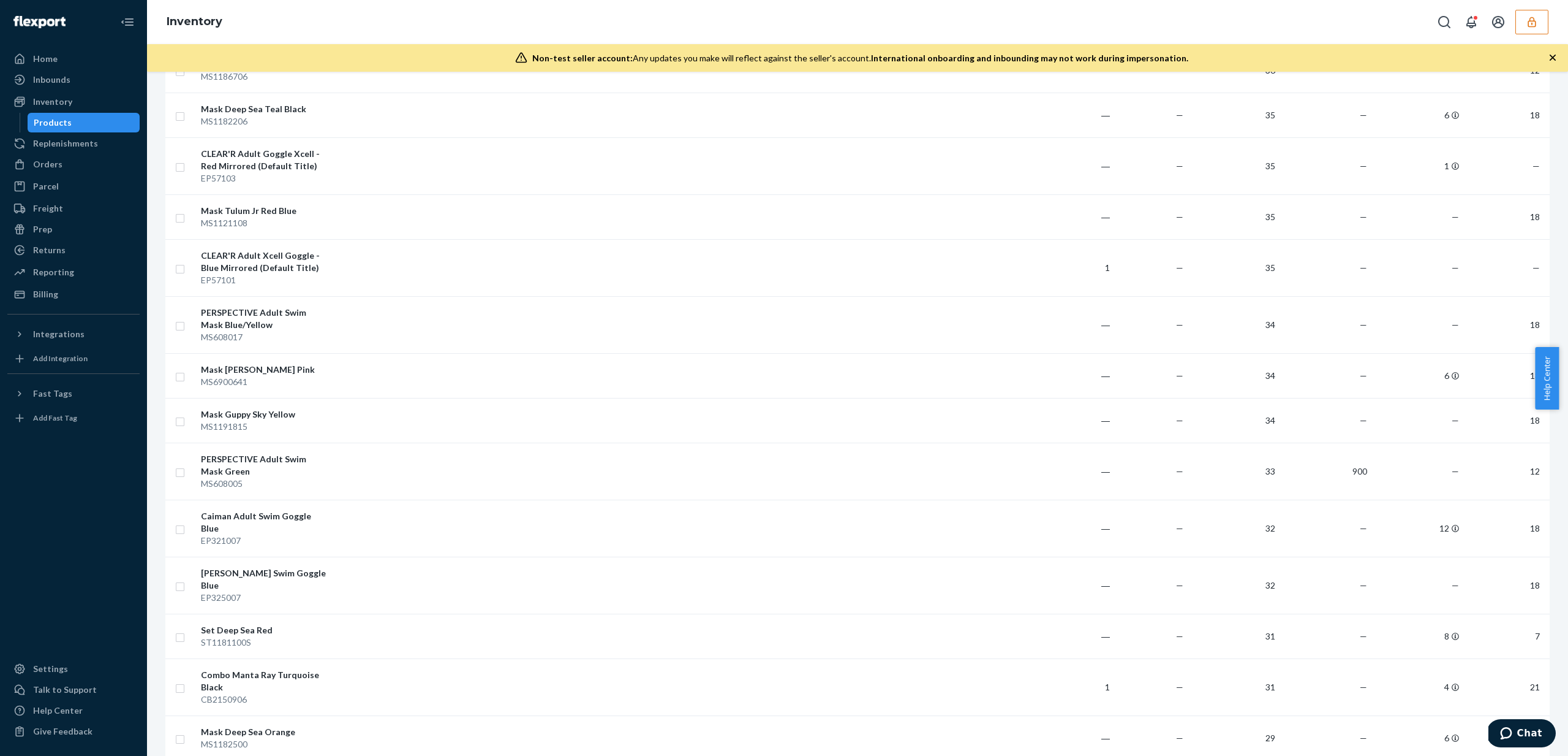
scroll to position [1918, 0]
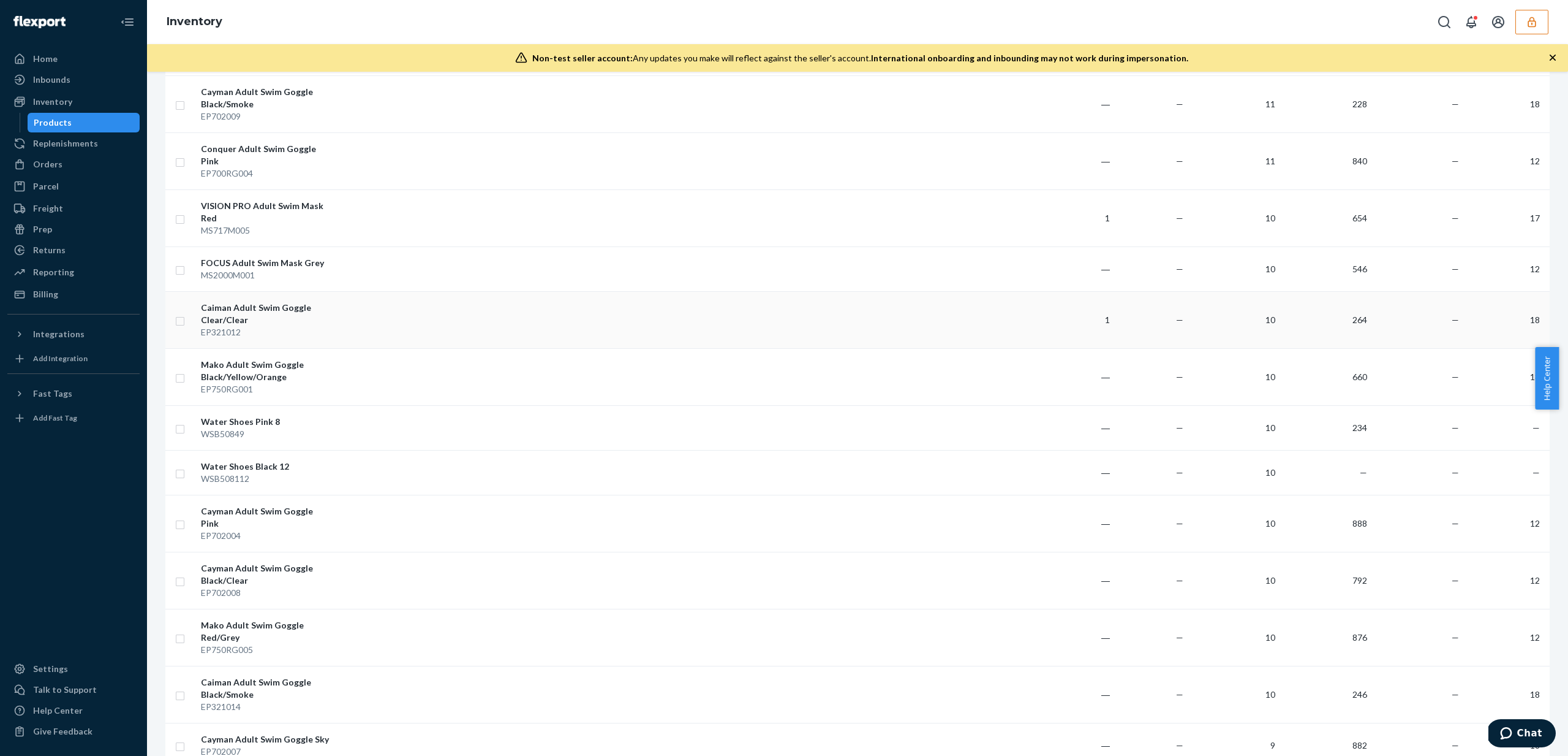
scroll to position [2029, 0]
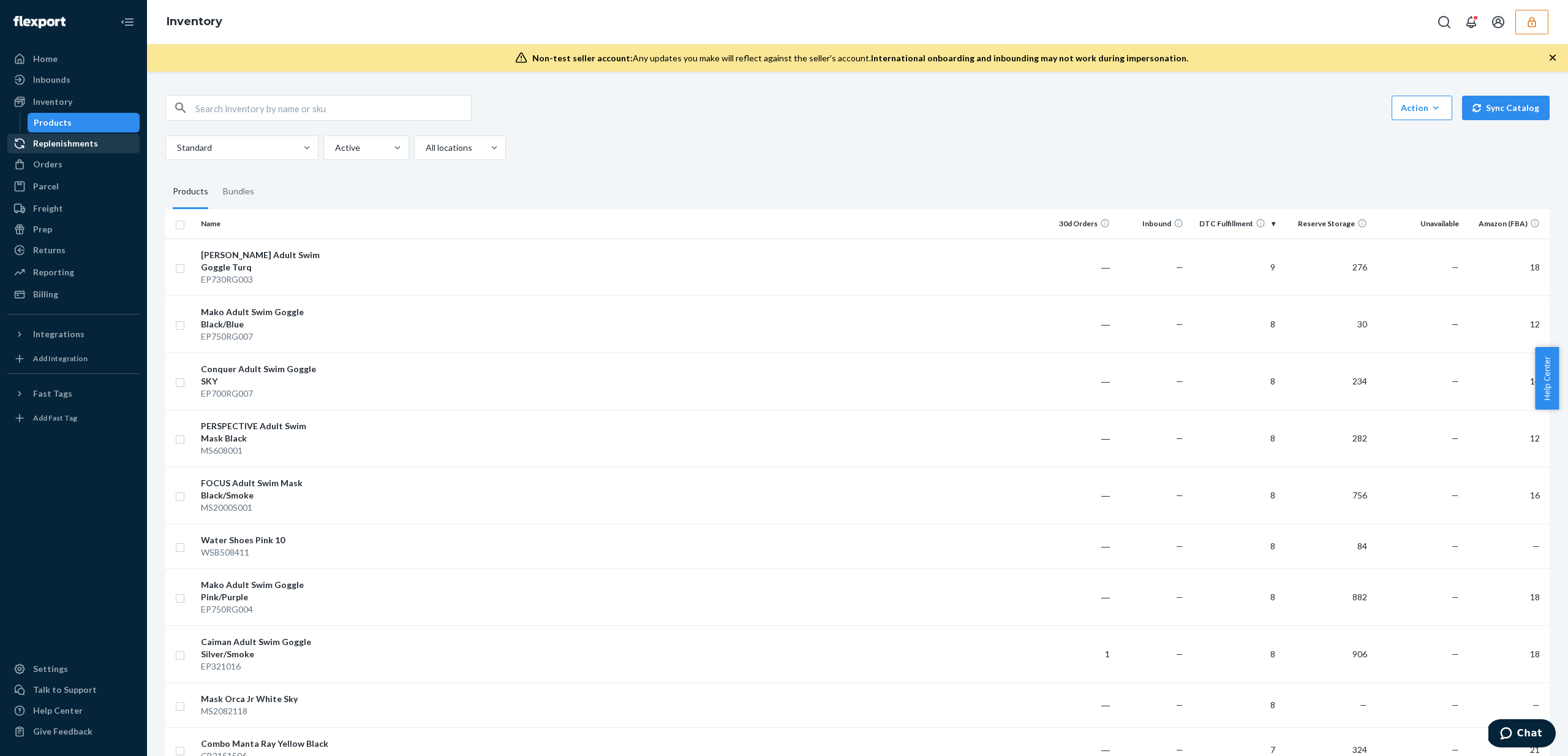
click at [85, 145] on div "Replenishments" at bounding box center [66, 144] width 65 height 12
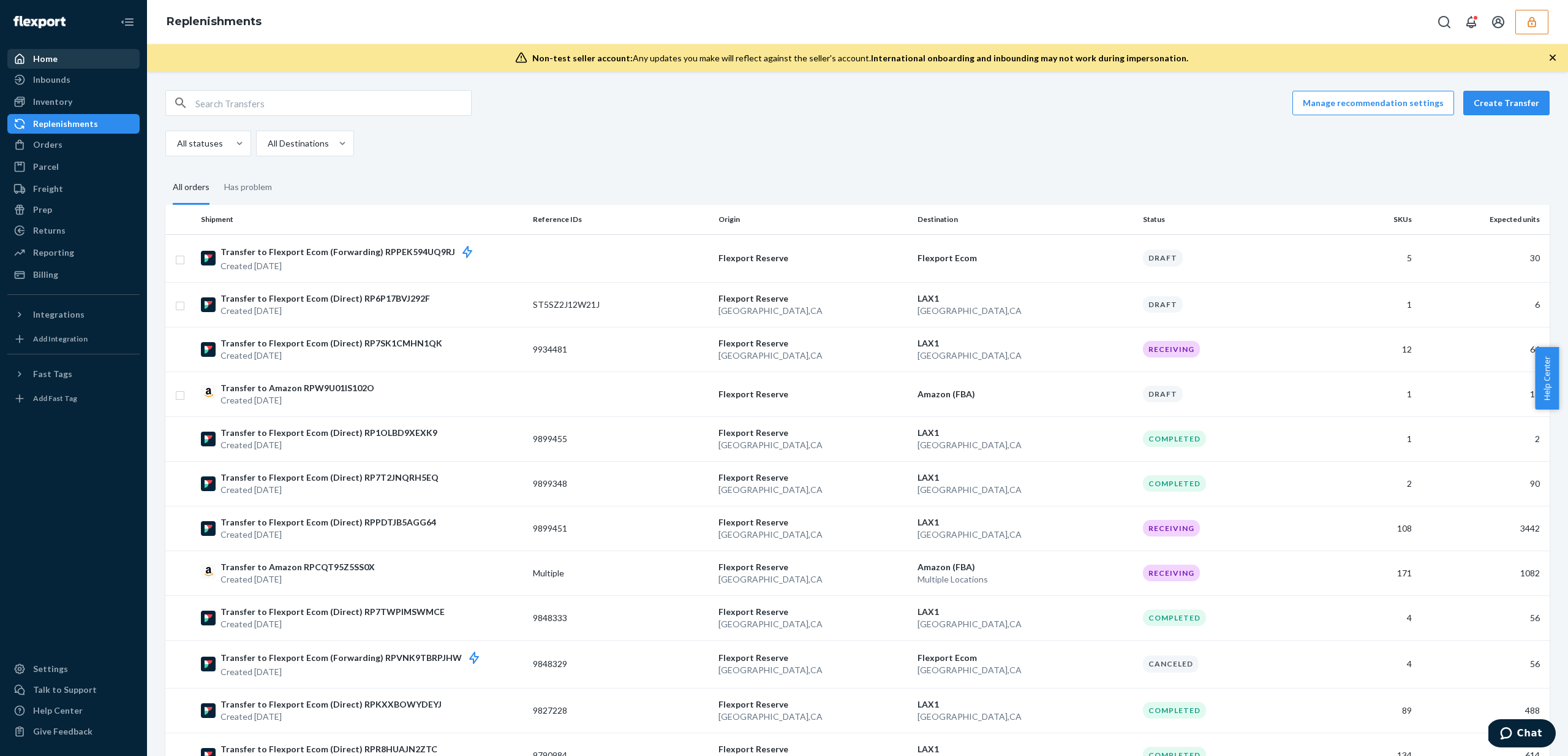
click at [104, 62] on div "Home" at bounding box center [74, 58] width 130 height 17
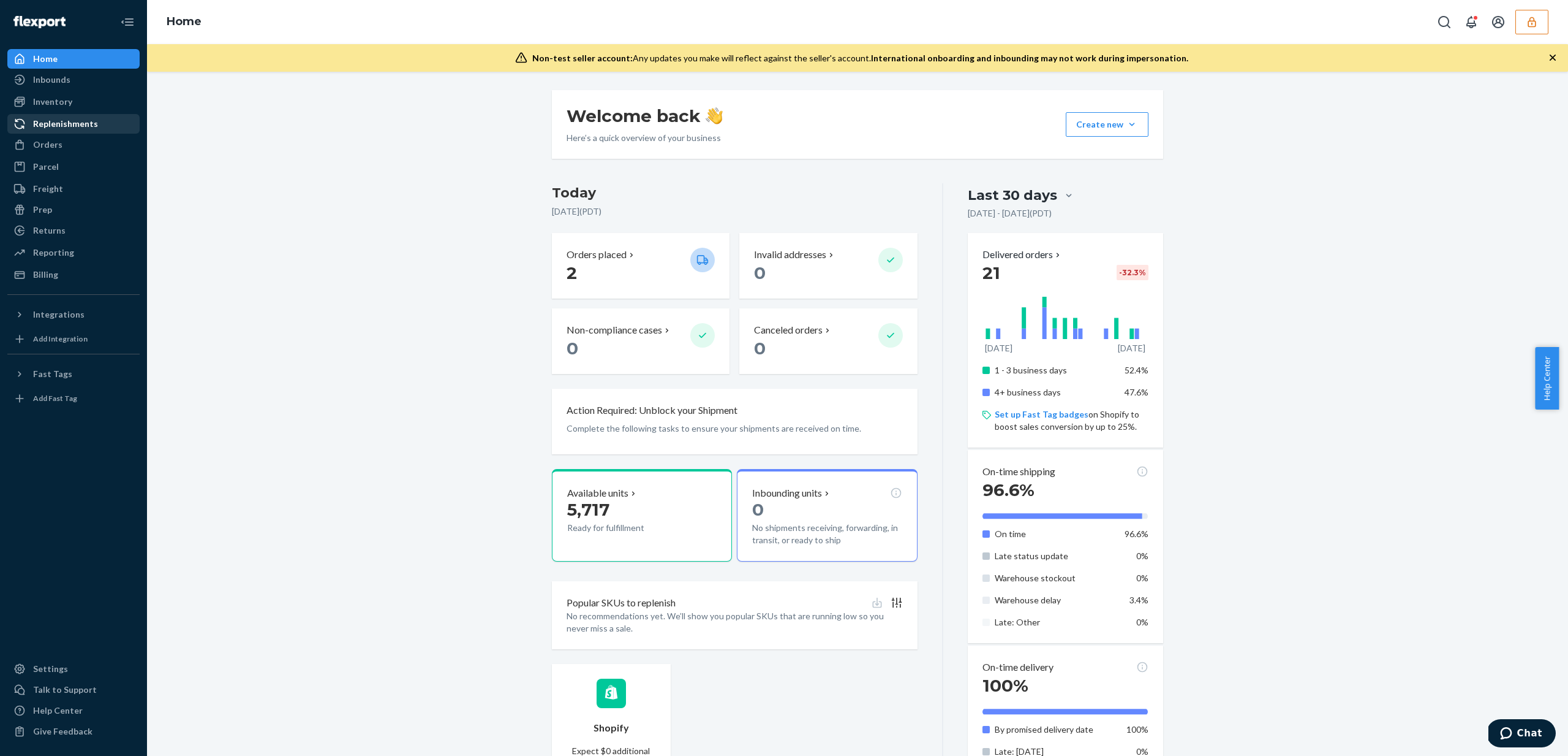
click at [80, 127] on div "Replenishments" at bounding box center [66, 124] width 65 height 12
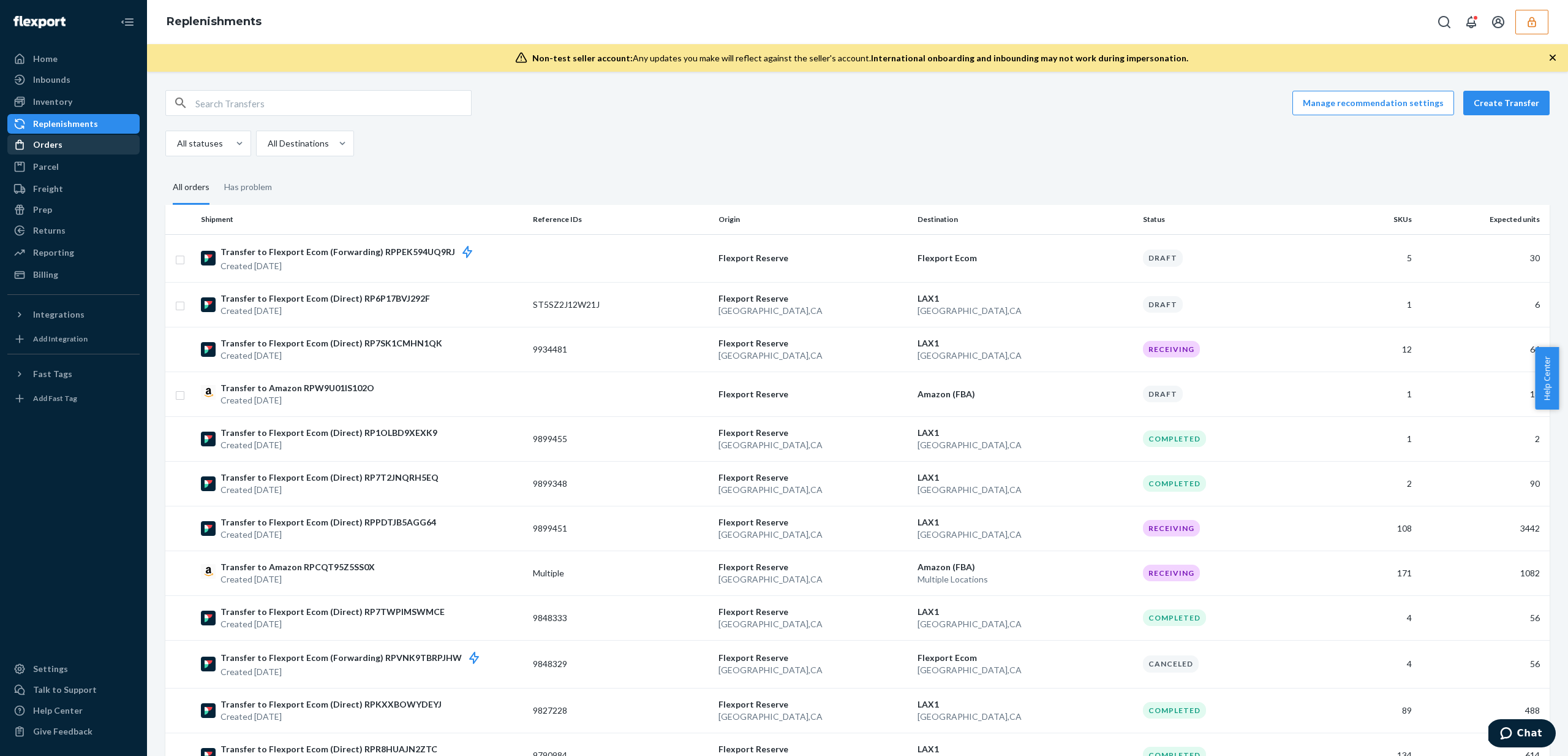
click at [50, 153] on link "Orders" at bounding box center [73, 144] width 132 height 20
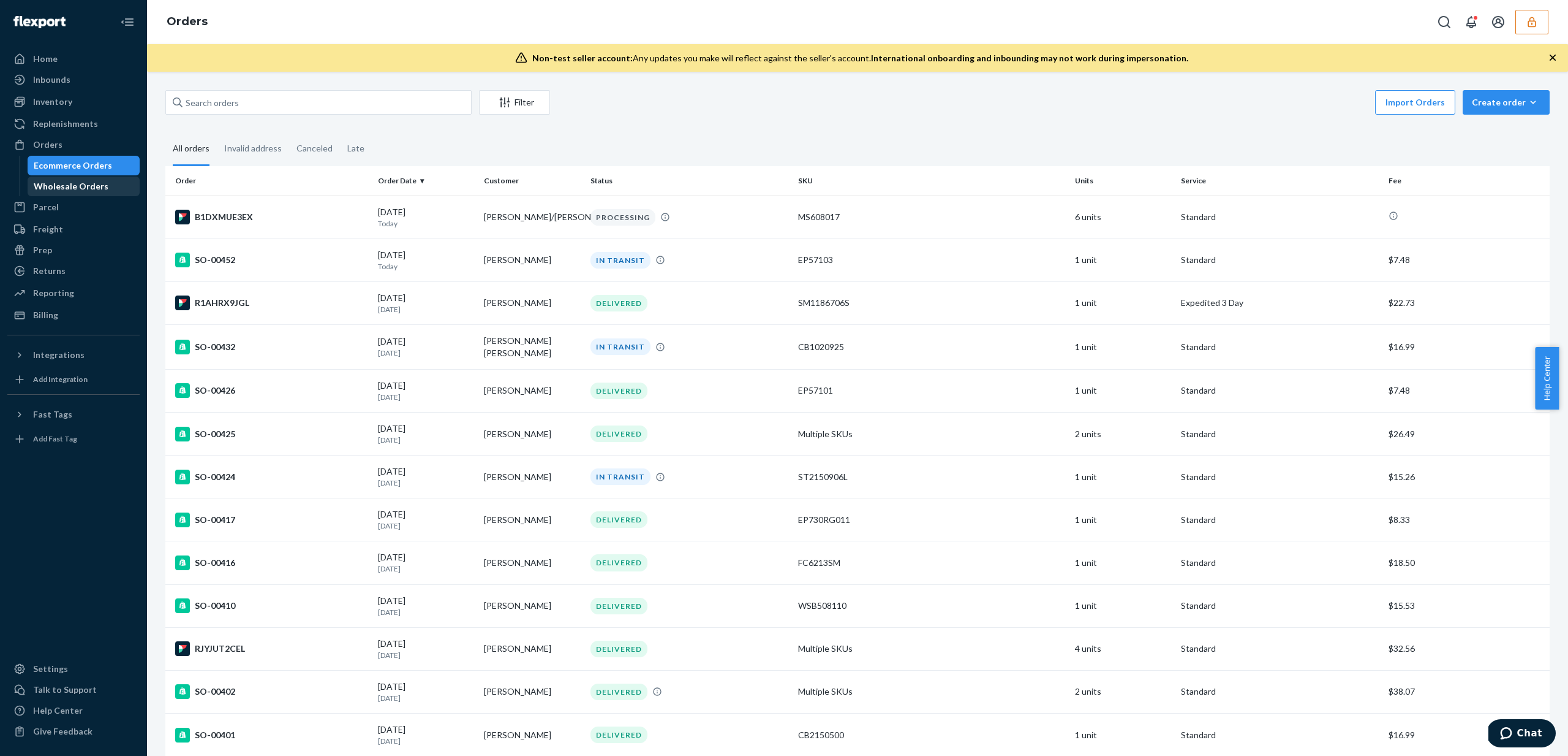
click at [53, 189] on div "Wholesale Orders" at bounding box center [71, 186] width 74 height 12
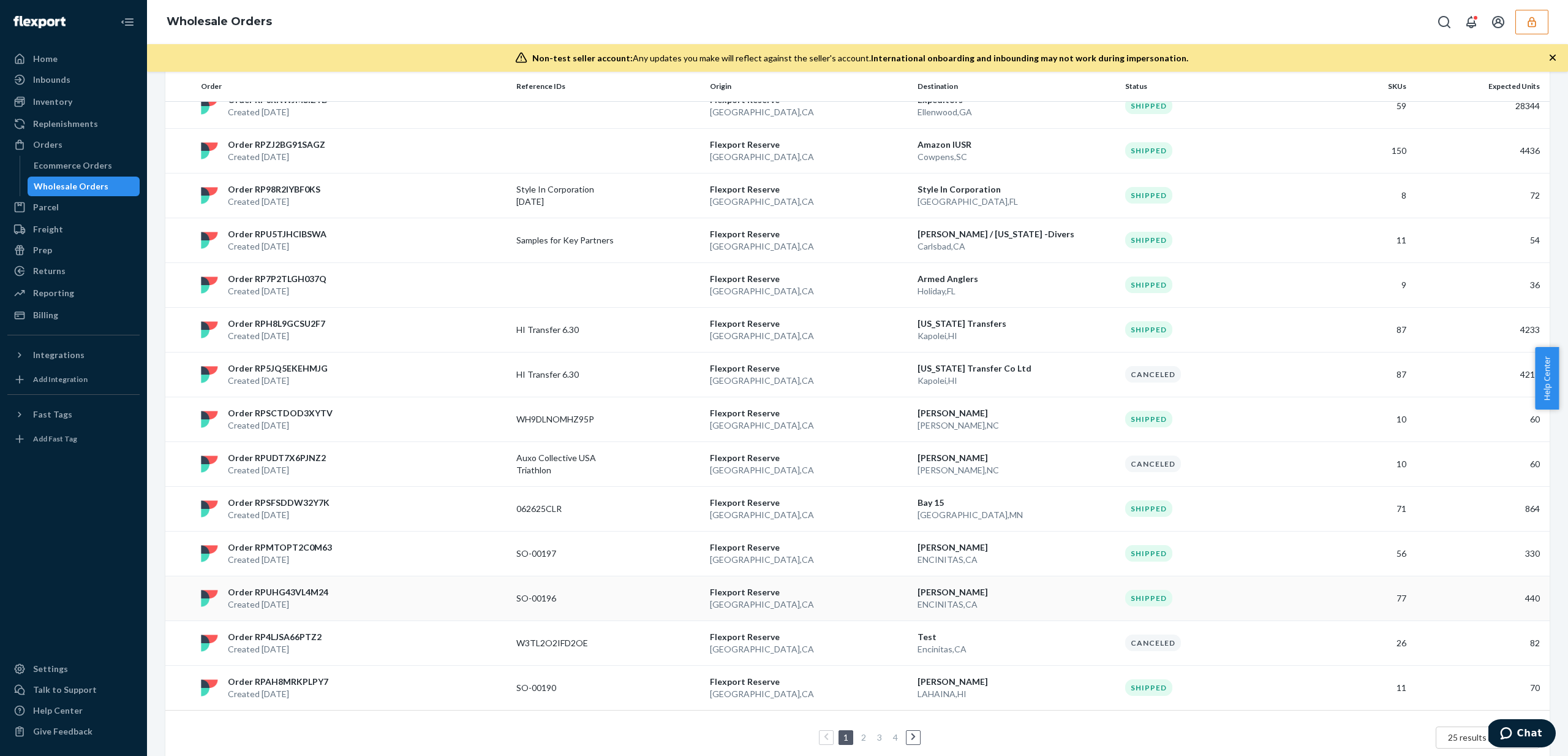
scroll to position [675, 0]
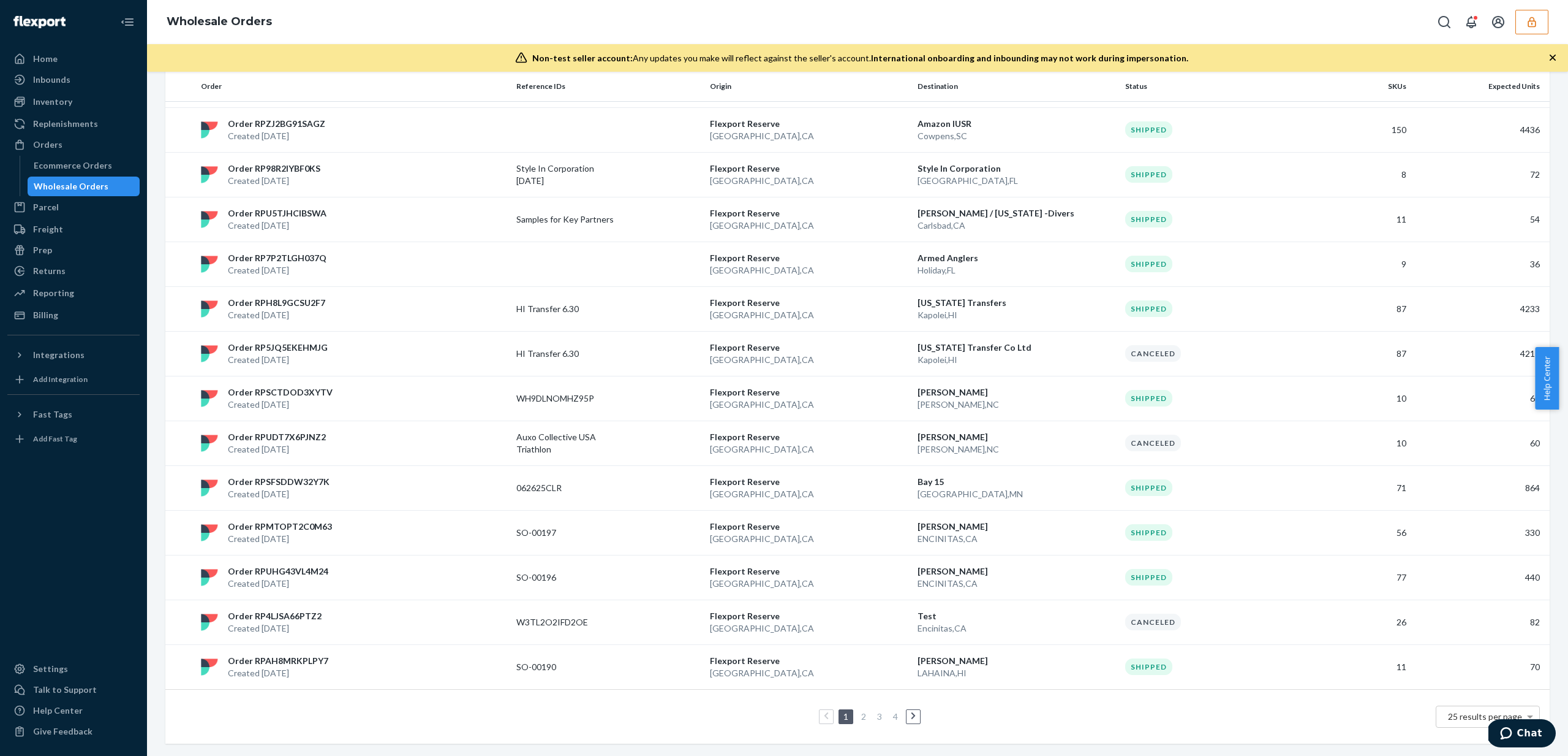
click at [865, 717] on ul "1 2 3 4" at bounding box center [858, 717] width 131 height 15
click at [858, 717] on link "2" at bounding box center [863, 716] width 9 height 10
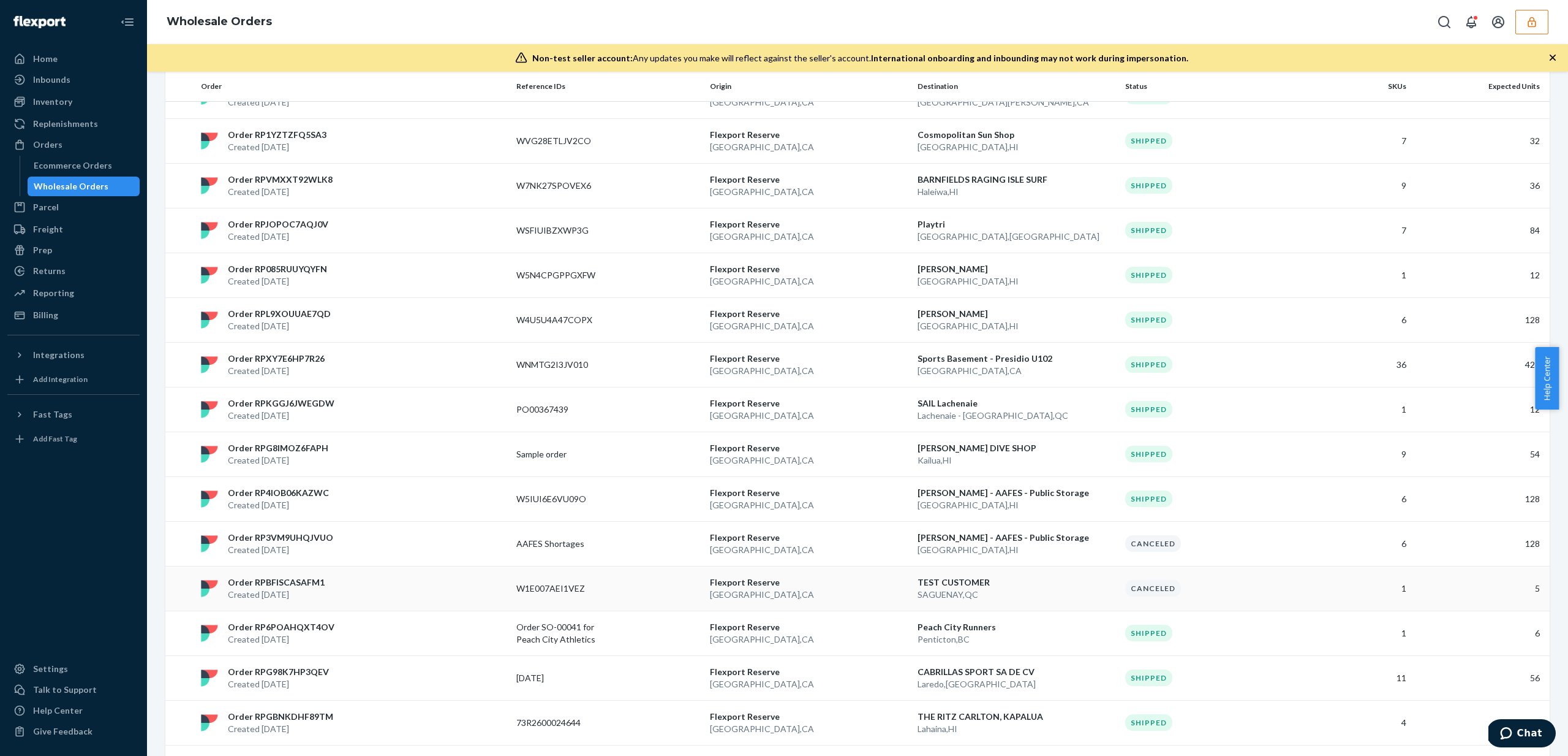
scroll to position [663, 0]
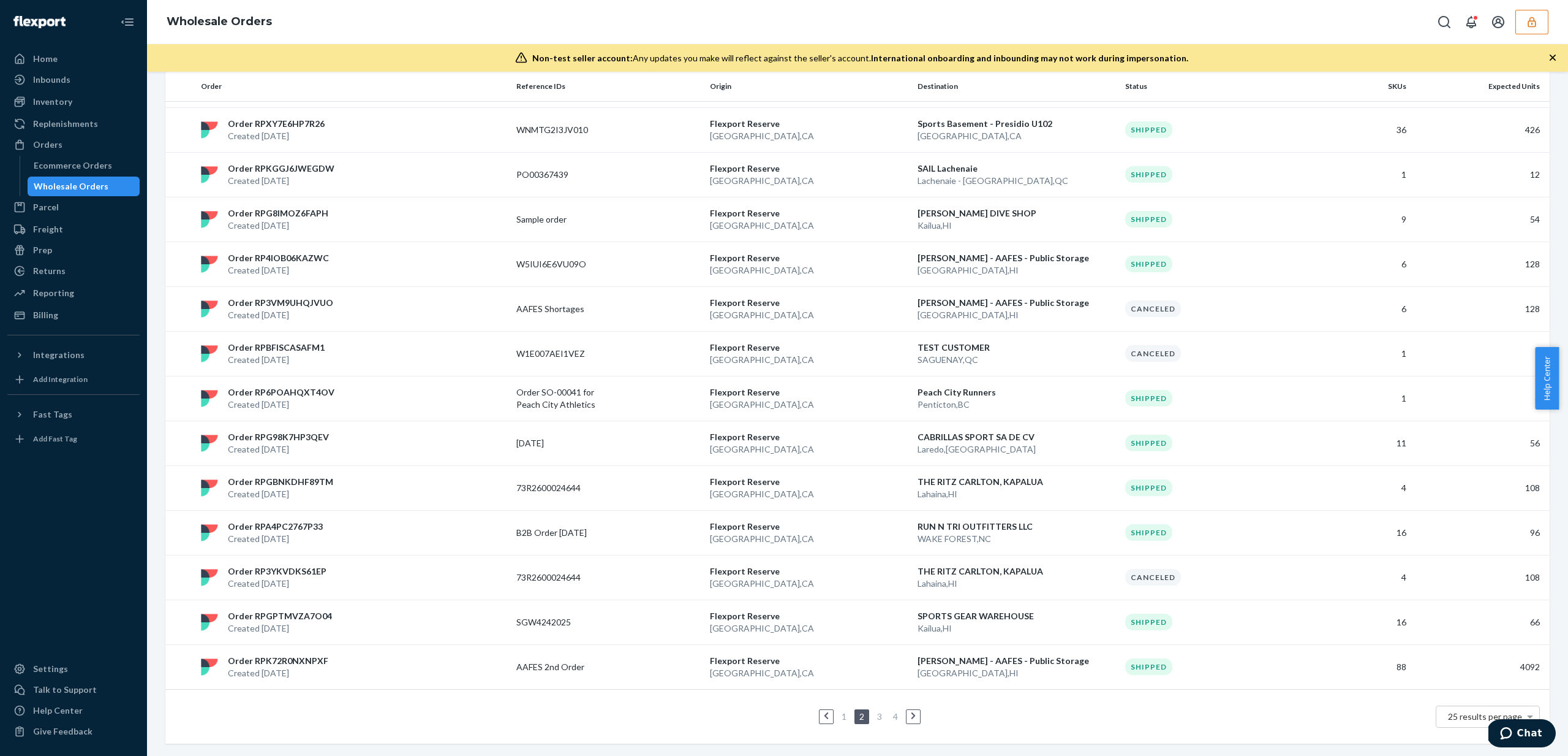
click at [876, 717] on link "3" at bounding box center [879, 716] width 9 height 10
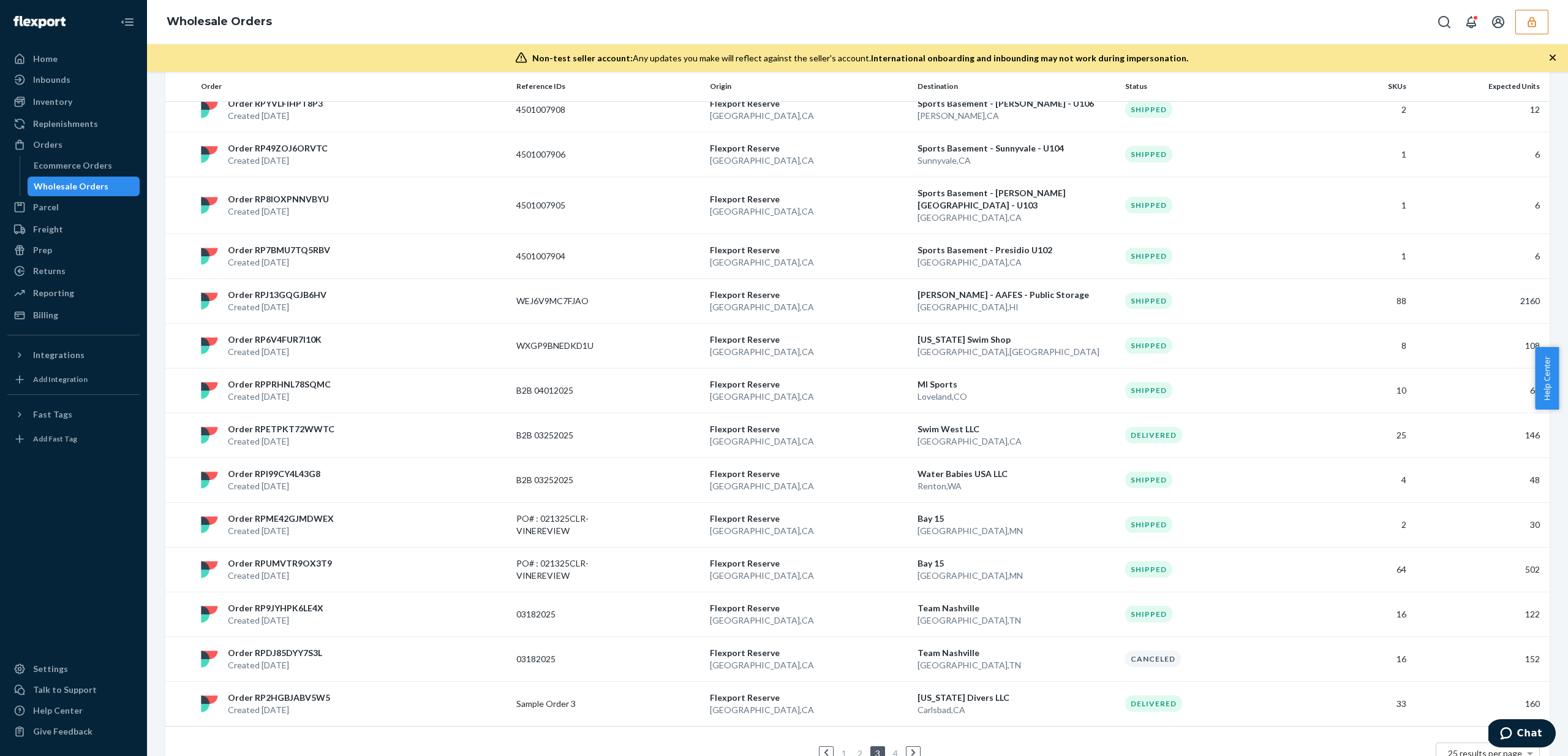
click at [839, 748] on link "1" at bounding box center [844, 753] width 9 height 10
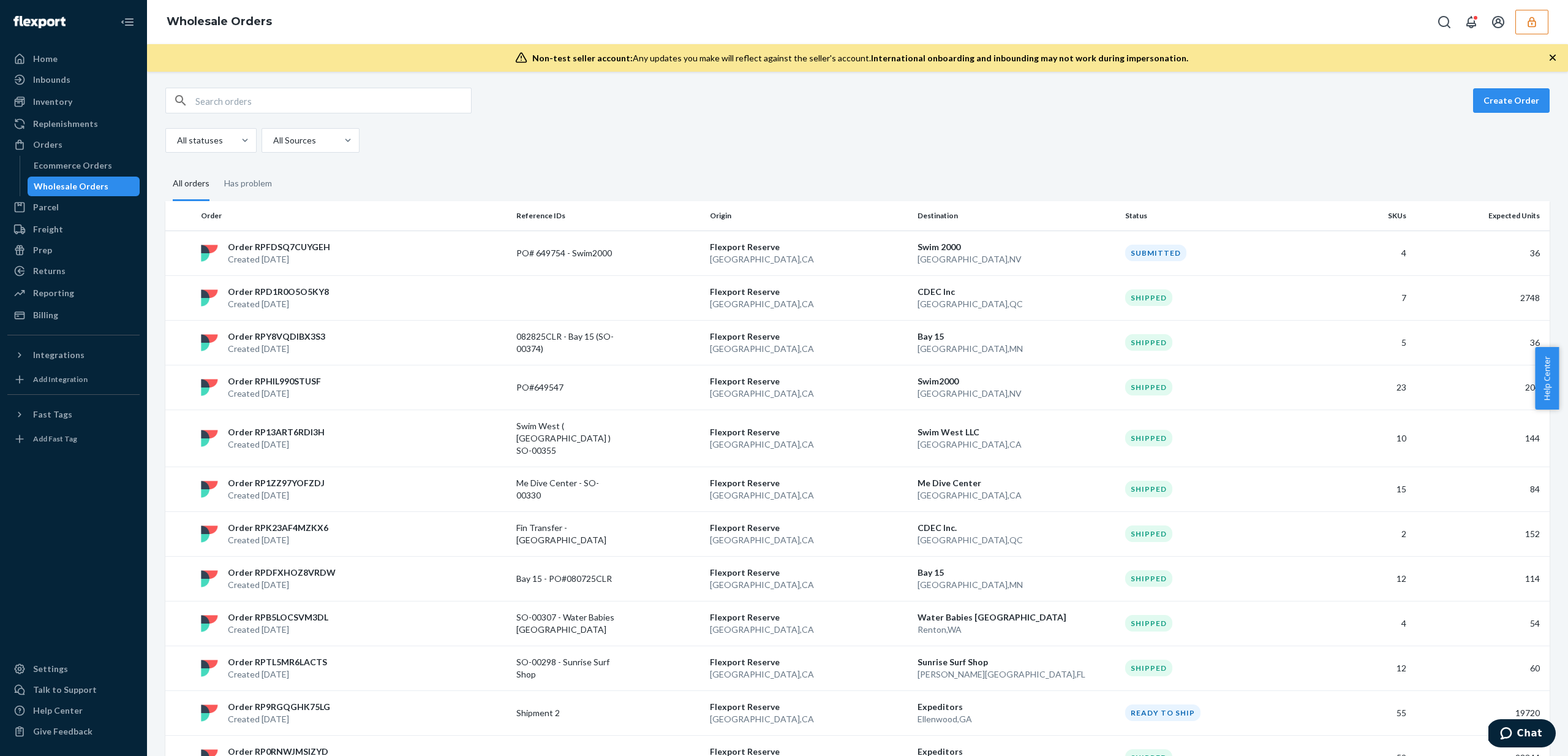
scroll to position [5, 0]
click at [60, 325] on div "Home Inbounds Shipping Plans Problems Inventory Products Replenishments Orders …" at bounding box center [73, 378] width 147 height 756
click at [61, 318] on div "Billing" at bounding box center [74, 314] width 130 height 17
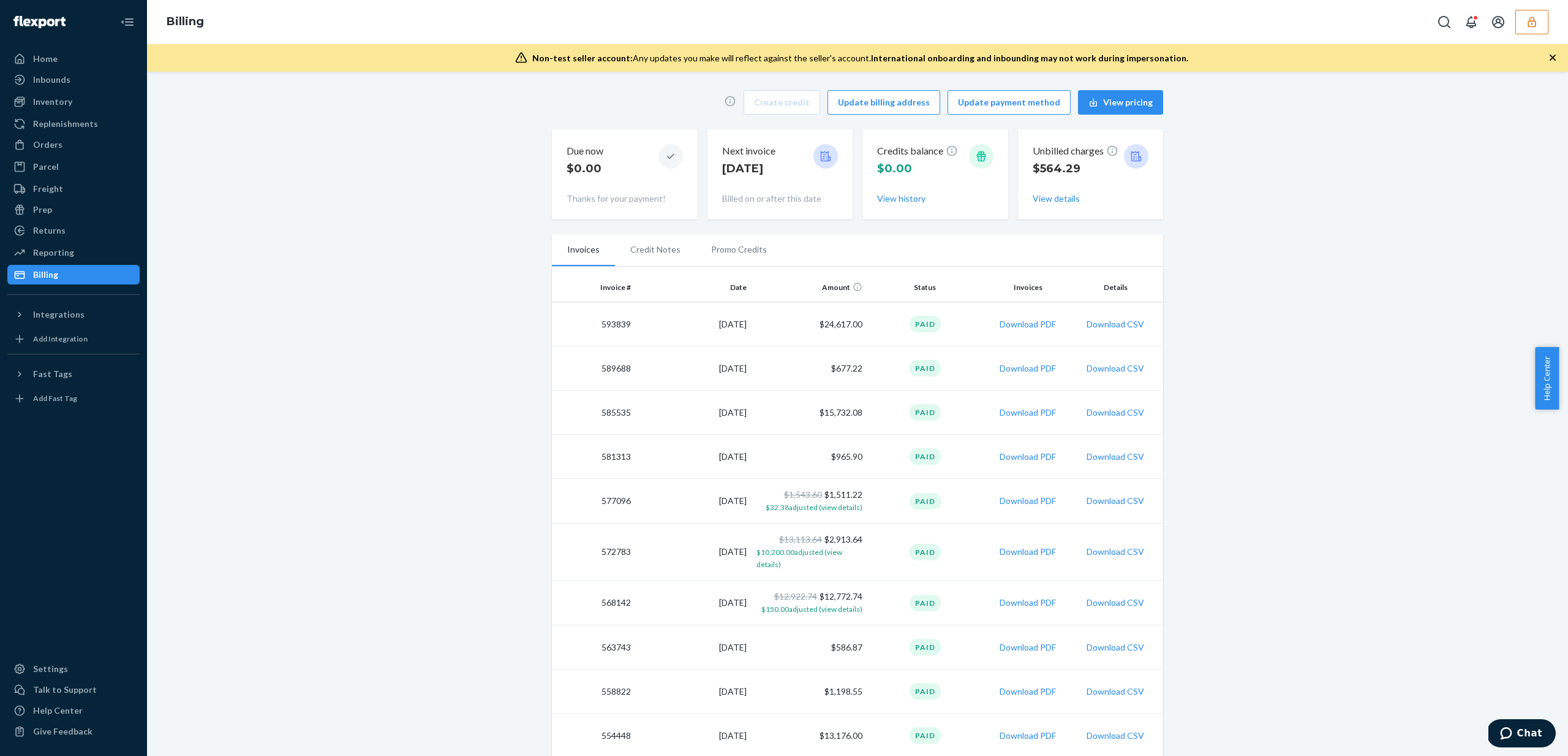
drag, startPoint x: 806, startPoint y: 324, endPoint x: 732, endPoint y: 337, distance: 75.1
click at [732, 337] on tr "593839 9/11/2025 $24,617.00 Paid Download PDF Download CSV" at bounding box center [857, 324] width 611 height 44
click at [875, 323] on td "Paid" at bounding box center [925, 324] width 116 height 44
click at [838, 327] on td "$24,617.00" at bounding box center [809, 324] width 116 height 44
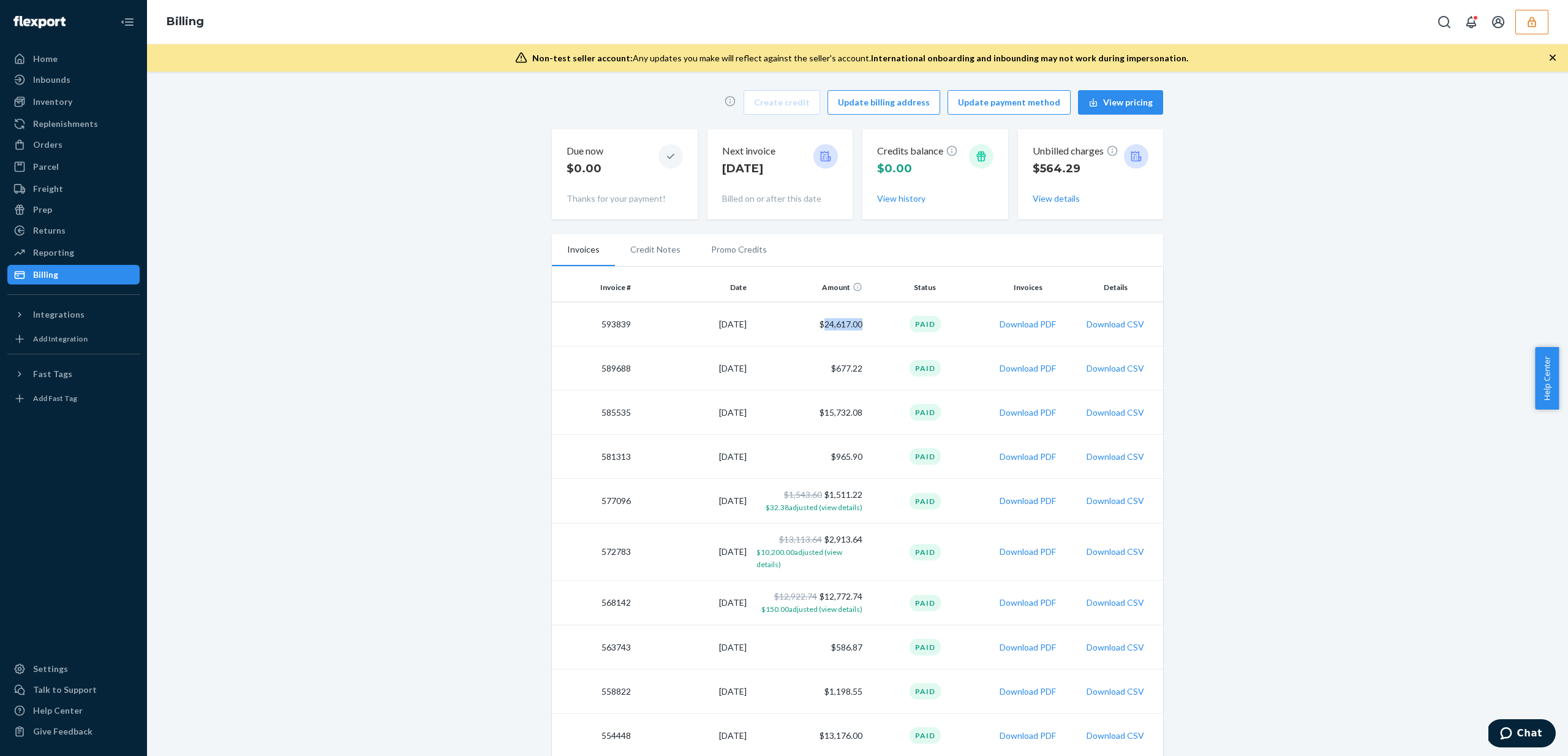
scroll to position [3, 0]
click at [50, 101] on div "Inventory" at bounding box center [53, 102] width 39 height 12
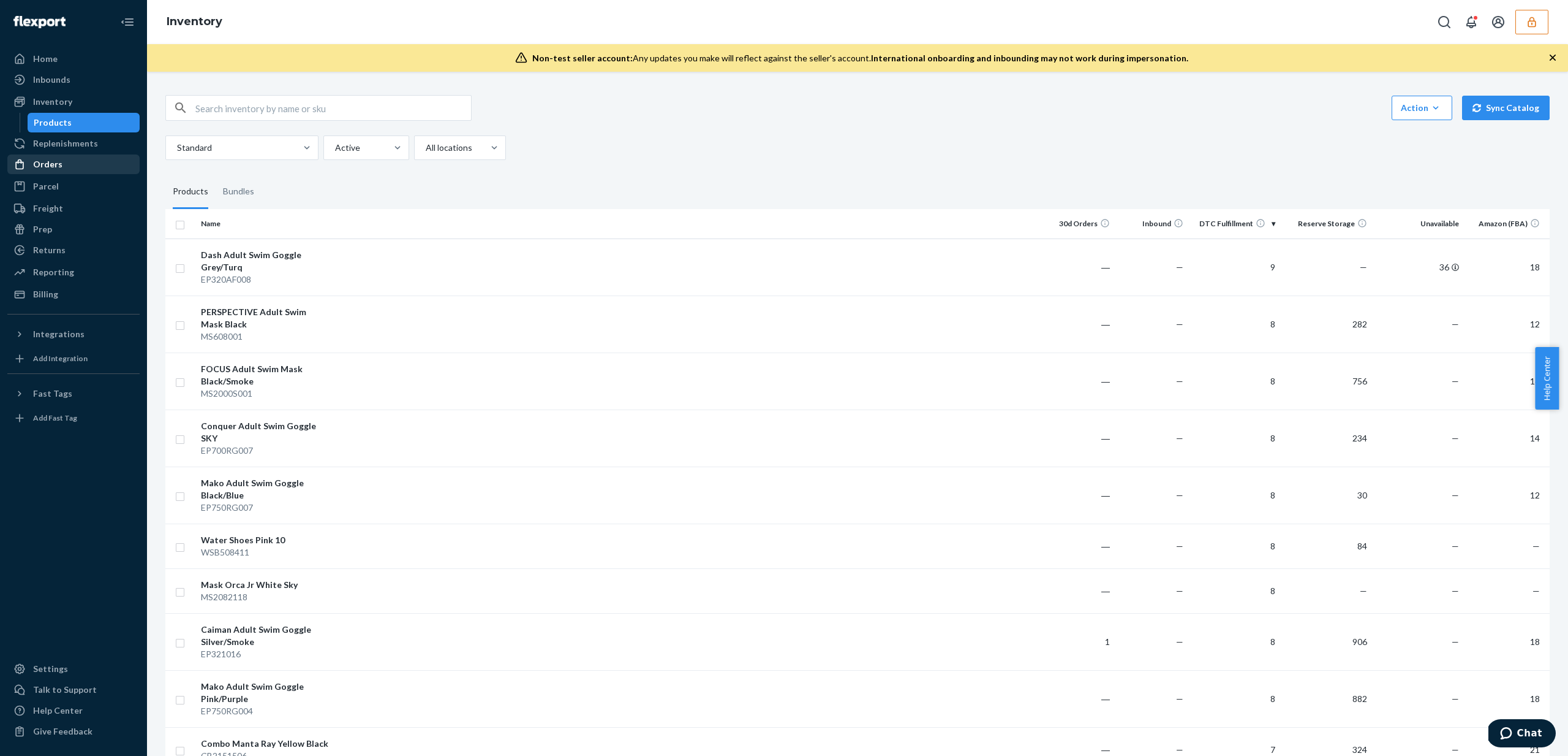
click at [55, 167] on div "Orders" at bounding box center [47, 164] width 29 height 12
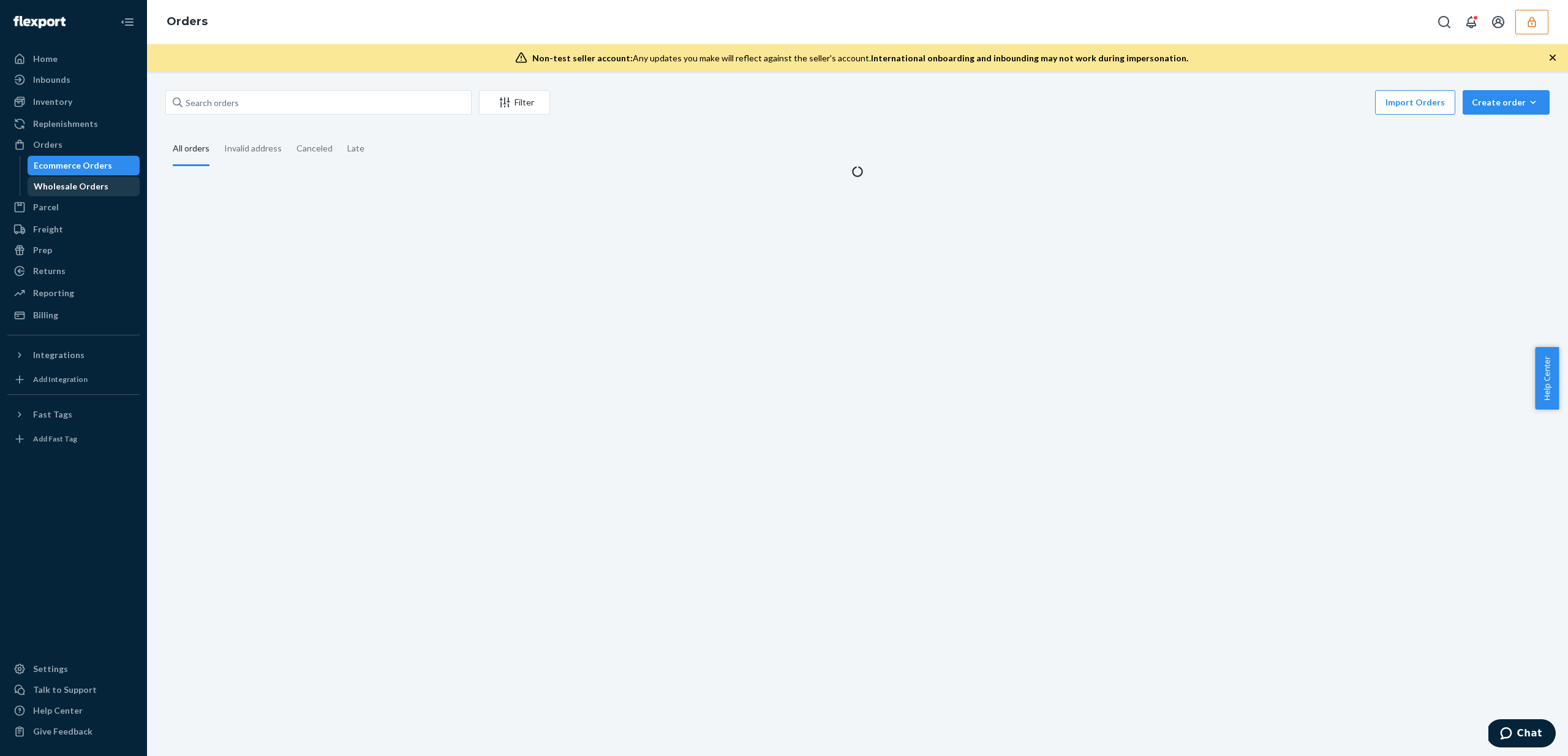
click at [77, 190] on div "Wholesale Orders" at bounding box center [71, 186] width 74 height 12
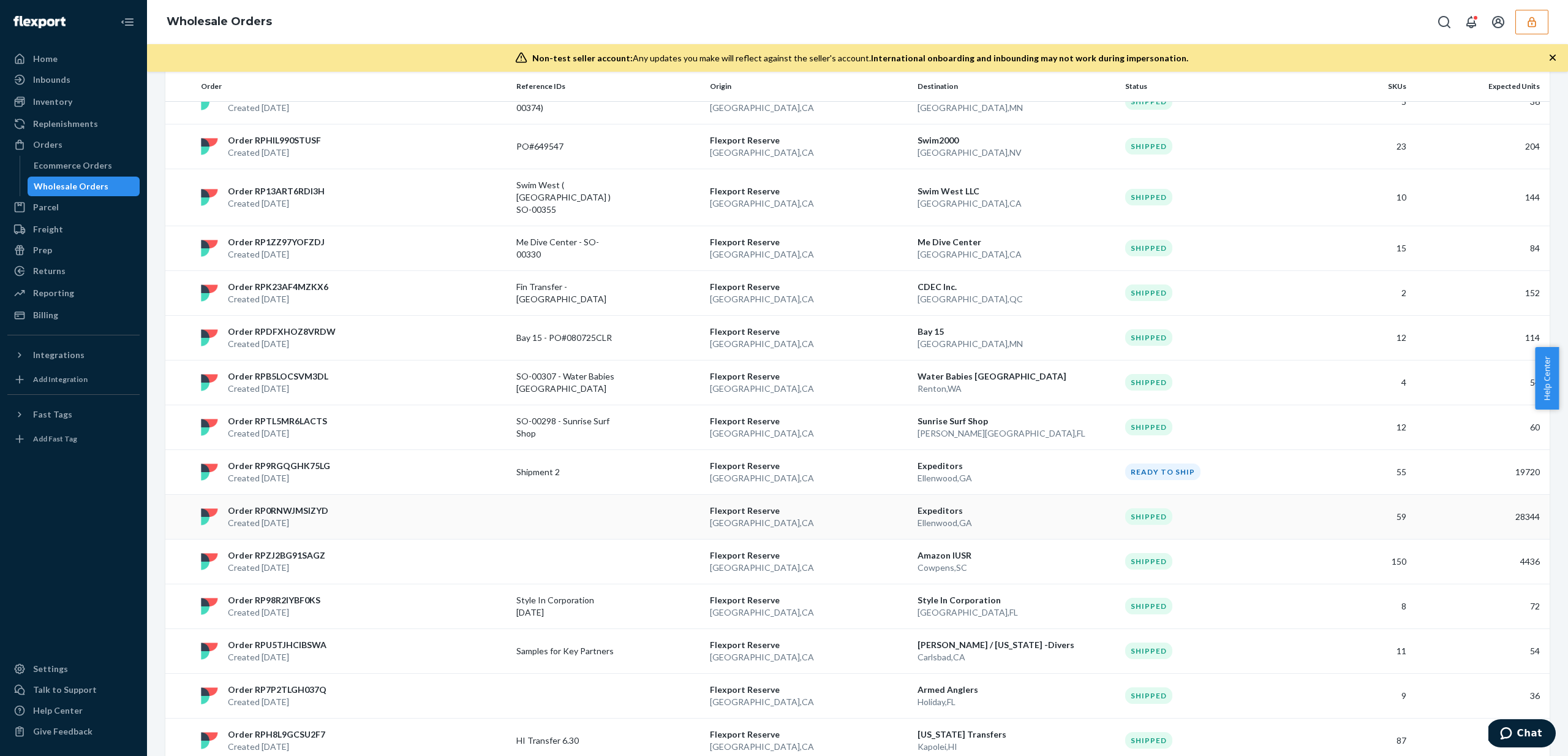
scroll to position [329, 0]
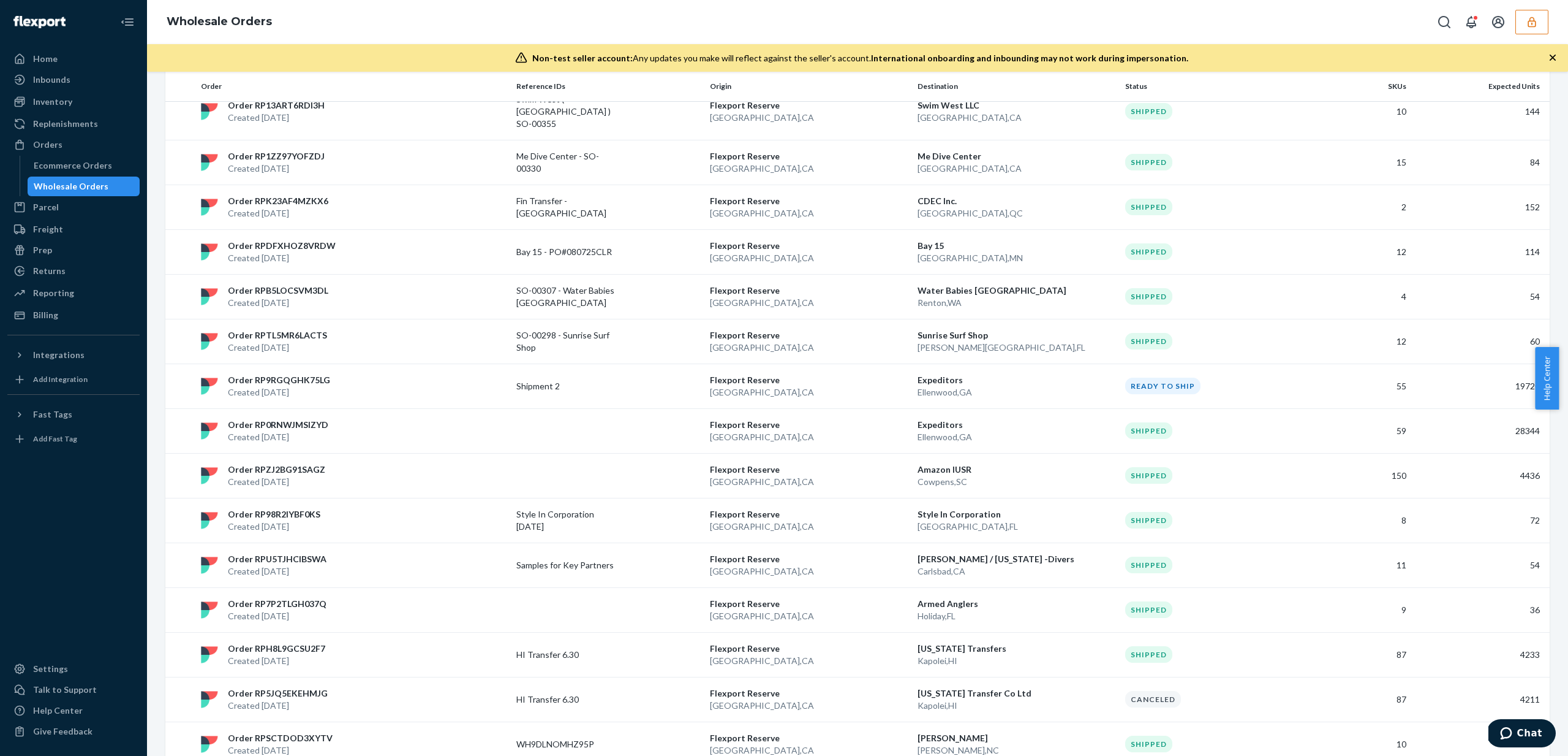
click at [361, 389] on div "Order RP9RGQGHK75LG Created Jul 28, 2025" at bounding box center [354, 386] width 315 height 24
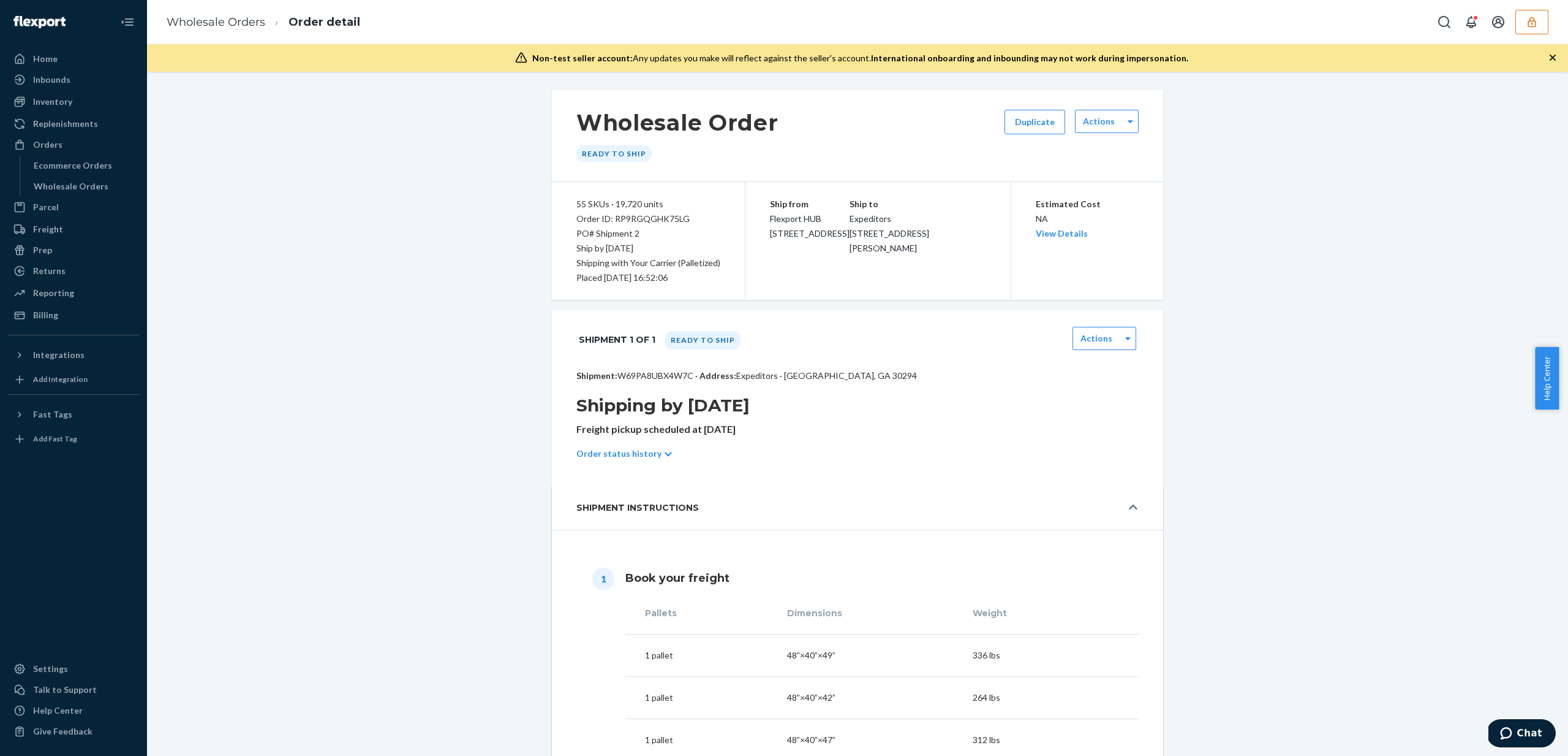
click at [659, 374] on p "Shipment: W69PA8UBX4W7C · Address: Expeditors · Ellenwood, GA 30294" at bounding box center [857, 376] width 563 height 12
copy p "W69PA8UBX4W7C"
click at [91, 119] on div "Replenishments" at bounding box center [66, 124] width 65 height 12
